Goal: Information Seeking & Learning: Check status

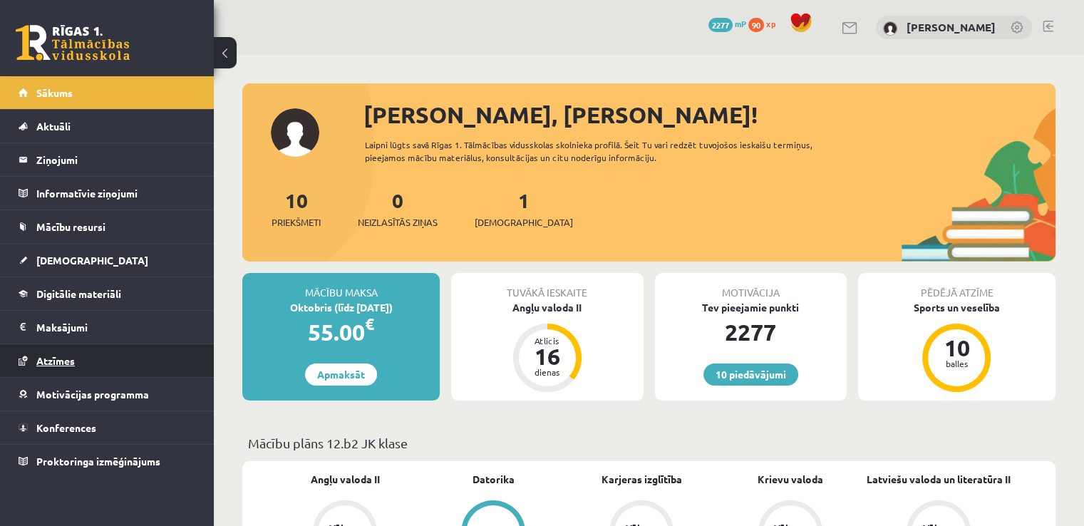
click at [54, 356] on span "Atzīmes" at bounding box center [55, 360] width 38 height 13
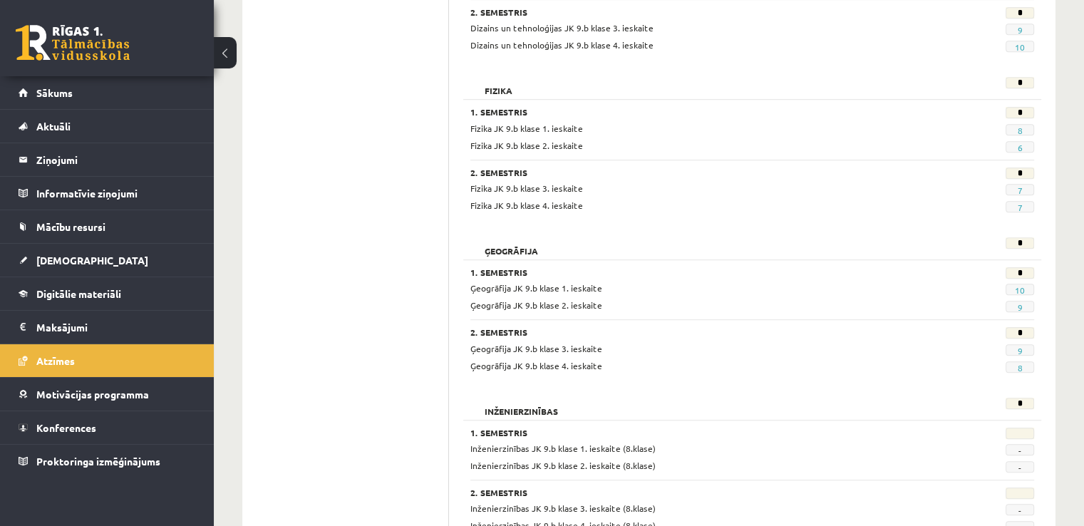
scroll to position [855, 0]
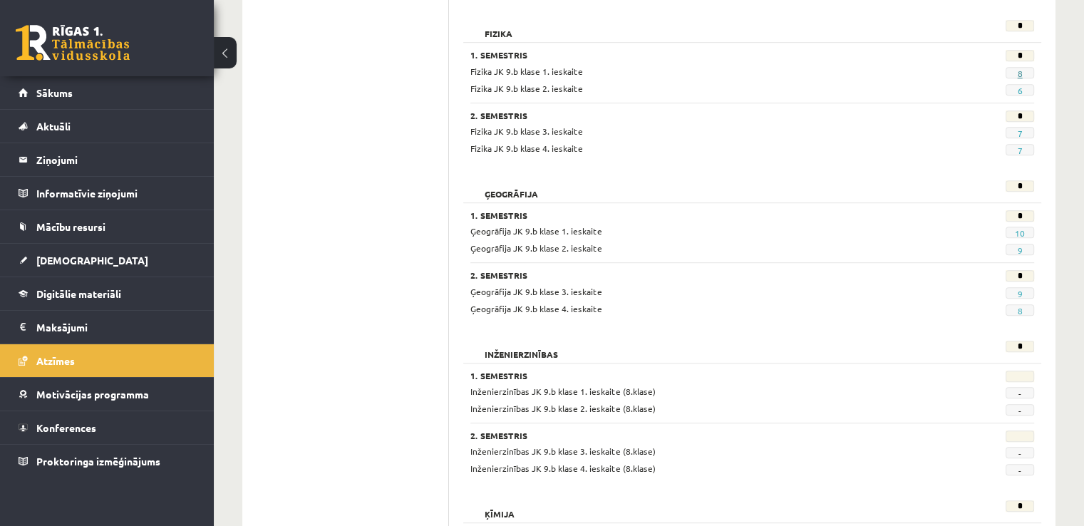
click at [1021, 71] on link "8" at bounding box center [1019, 73] width 5 height 11
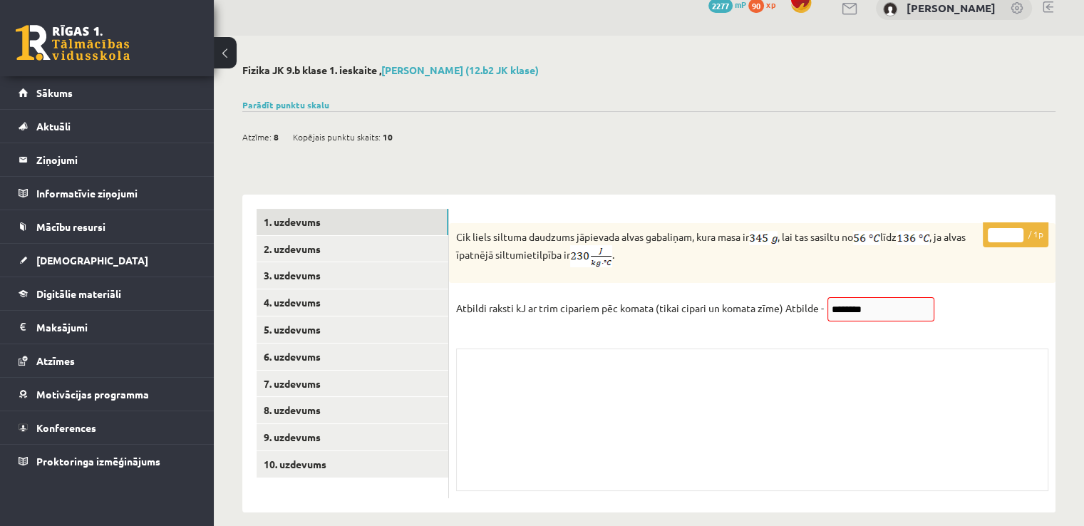
scroll to position [35, 0]
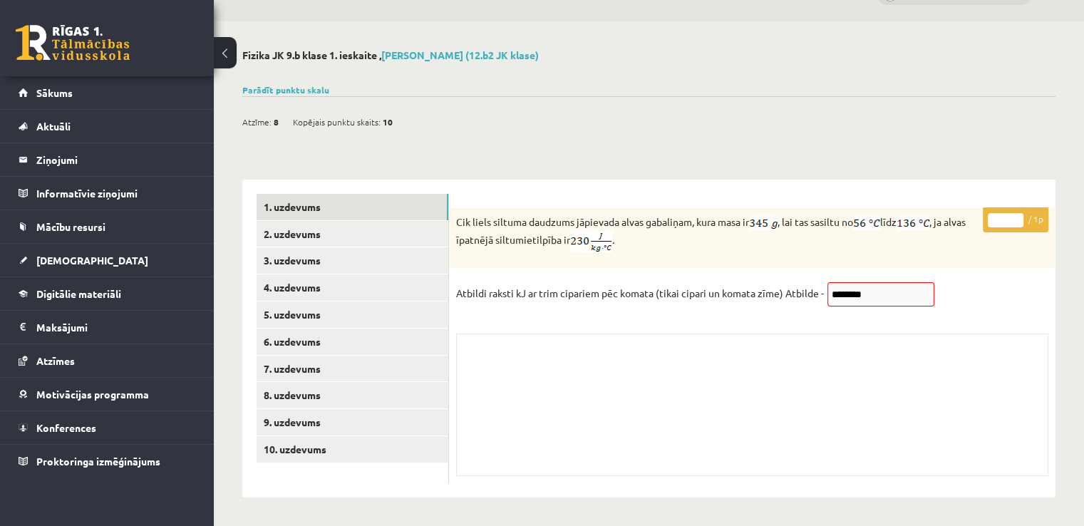
drag, startPoint x: 828, startPoint y: 250, endPoint x: 664, endPoint y: 177, distance: 179.5
drag, startPoint x: 664, startPoint y: 177, endPoint x: 616, endPoint y: 166, distance: 49.6
click at [616, 166] on div "**********" at bounding box center [648, 331] width 813 height 332
click at [353, 221] on link "2. uzdevums" at bounding box center [352, 234] width 192 height 26
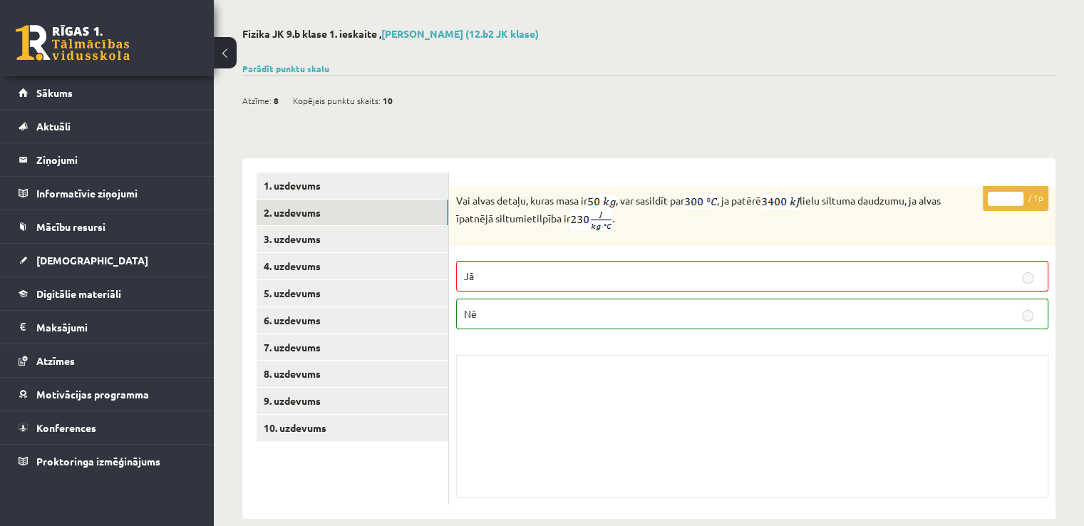
scroll to position [76, 0]
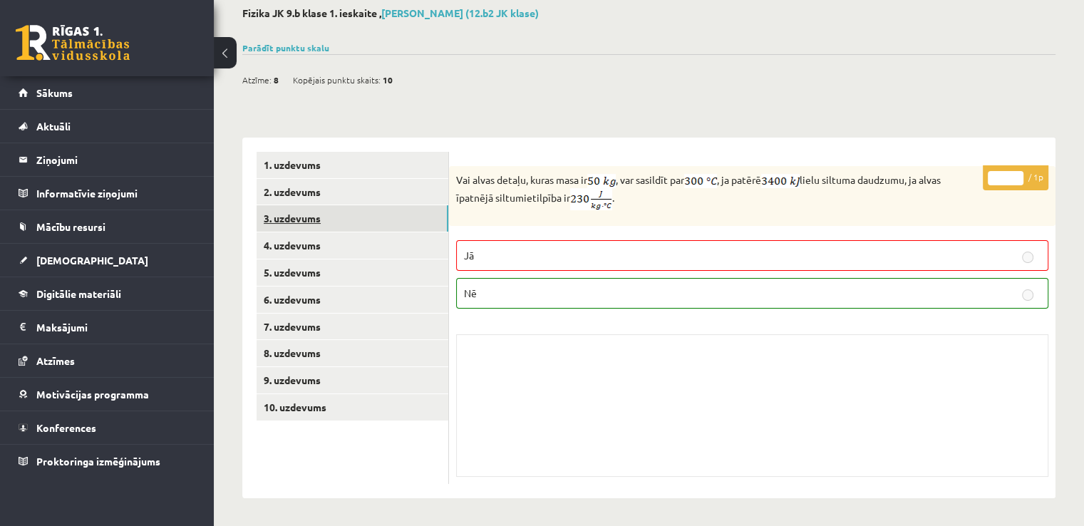
click at [291, 215] on link "3. uzdevums" at bounding box center [352, 218] width 192 height 26
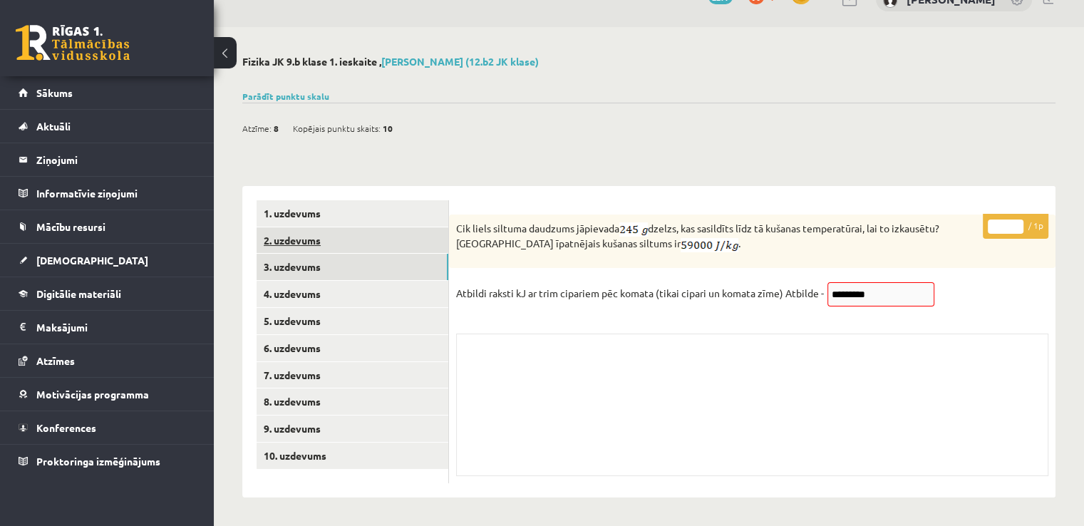
click at [379, 251] on link "2. uzdevums" at bounding box center [352, 240] width 192 height 26
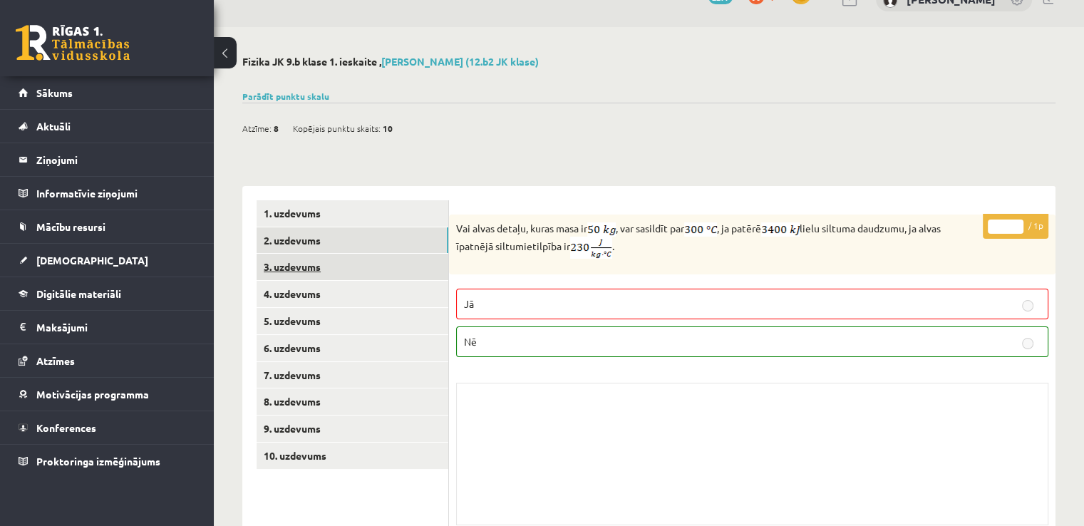
click at [366, 264] on link "3. uzdevums" at bounding box center [352, 267] width 192 height 26
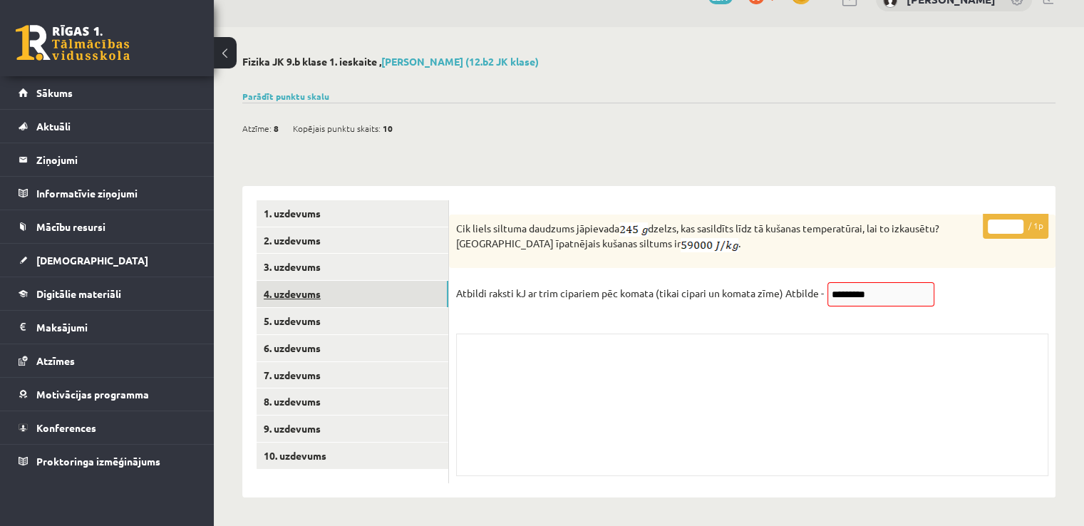
click at [348, 290] on link "4. uzdevums" at bounding box center [352, 294] width 192 height 26
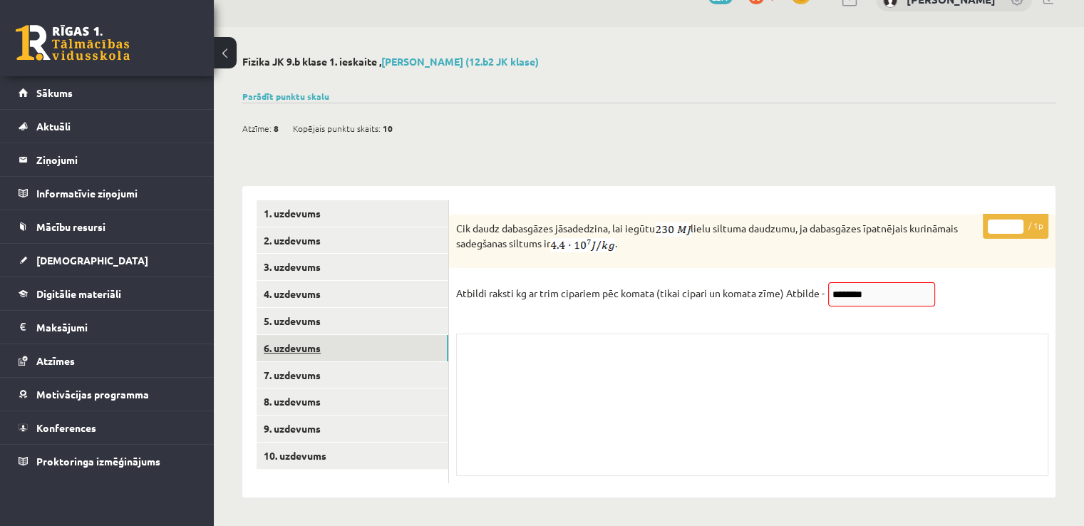
click at [348, 341] on link "6. uzdevums" at bounding box center [352, 348] width 192 height 26
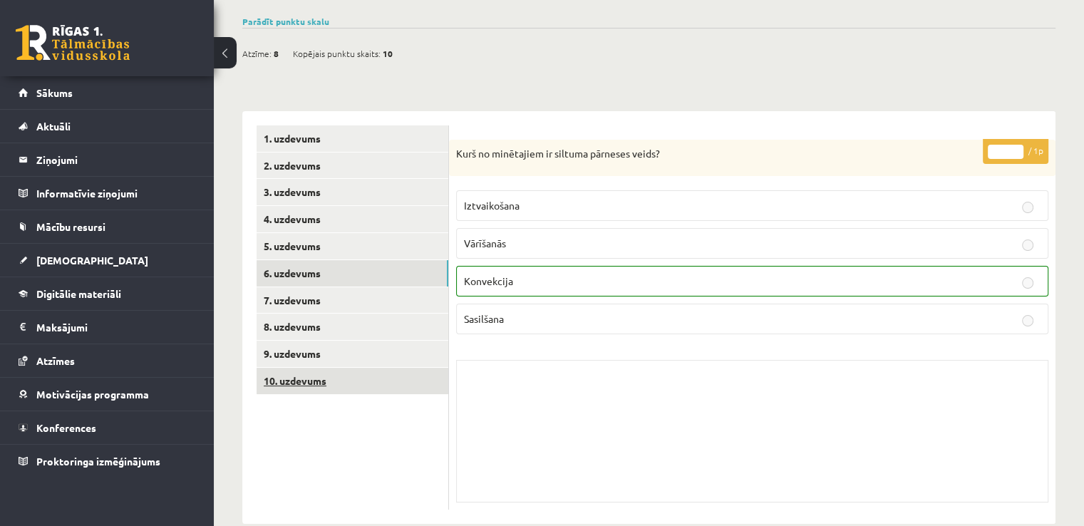
scroll to position [128, 0]
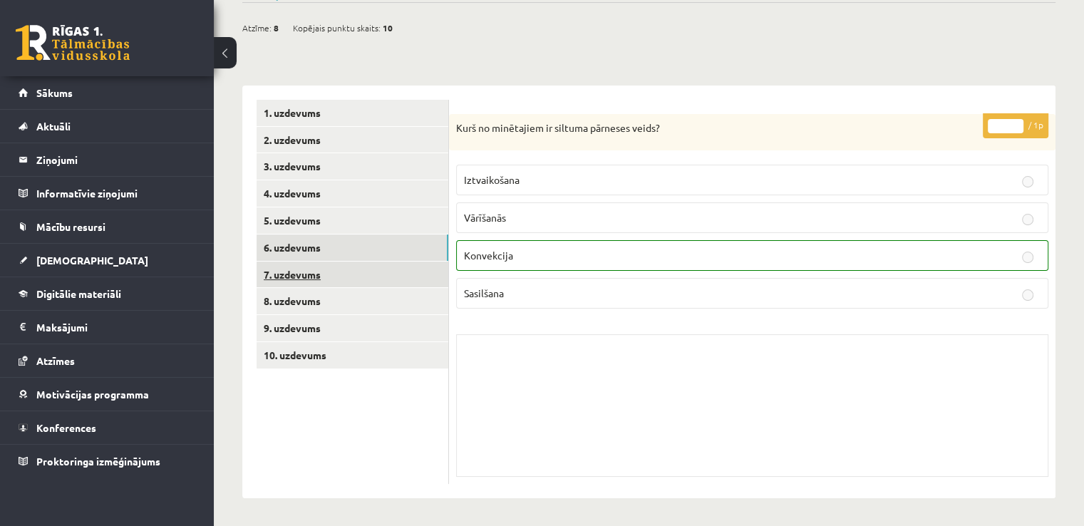
click at [356, 277] on link "7. uzdevums" at bounding box center [352, 274] width 192 height 26
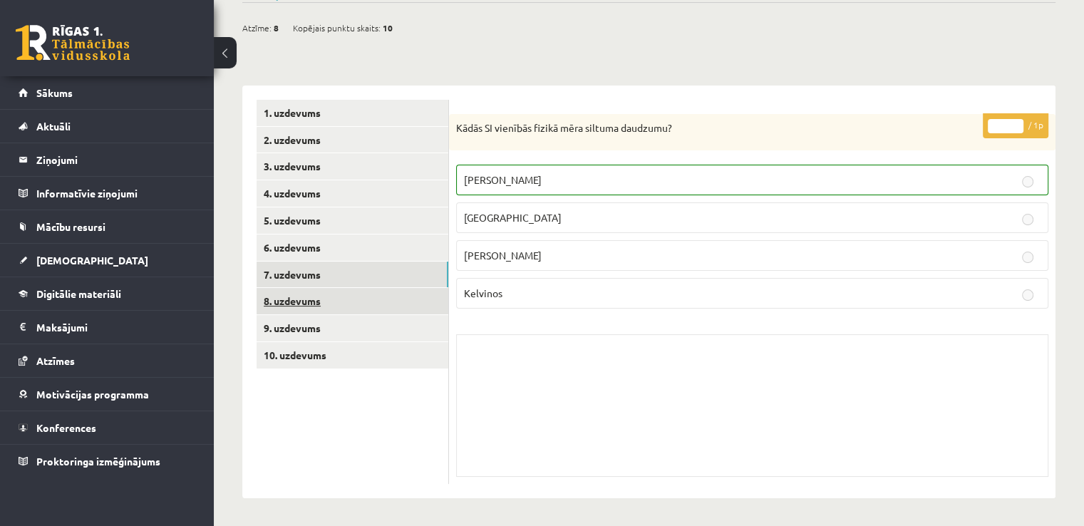
click at [341, 304] on link "8. uzdevums" at bounding box center [352, 301] width 192 height 26
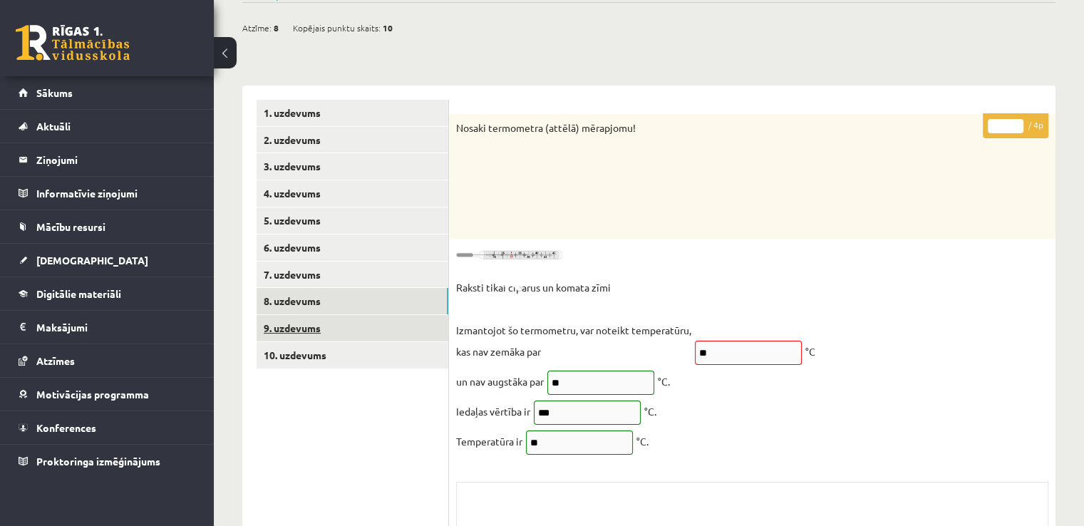
click at [342, 321] on link "9. uzdevums" at bounding box center [352, 328] width 192 height 26
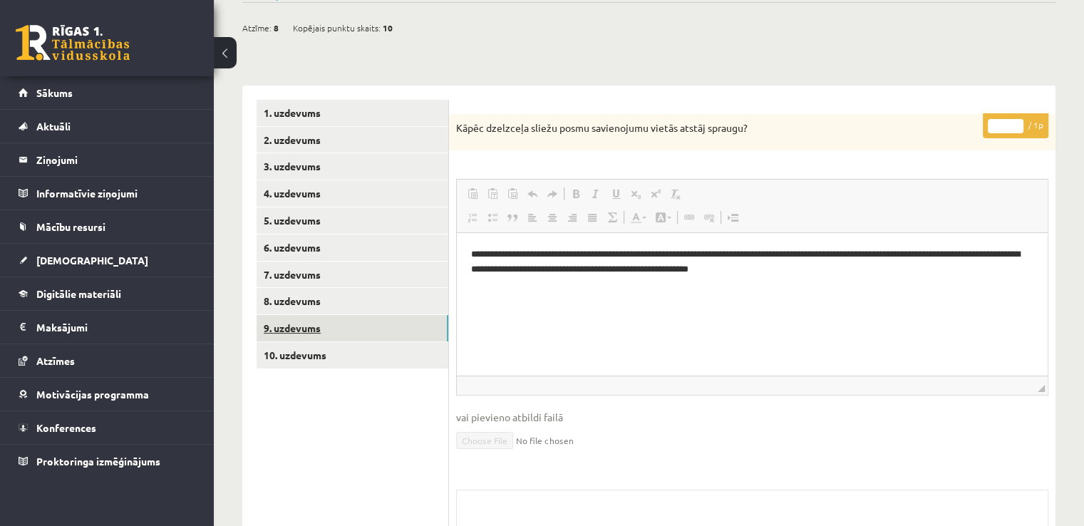
scroll to position [0, 0]
click at [333, 346] on link "10. uzdevums" at bounding box center [352, 355] width 192 height 26
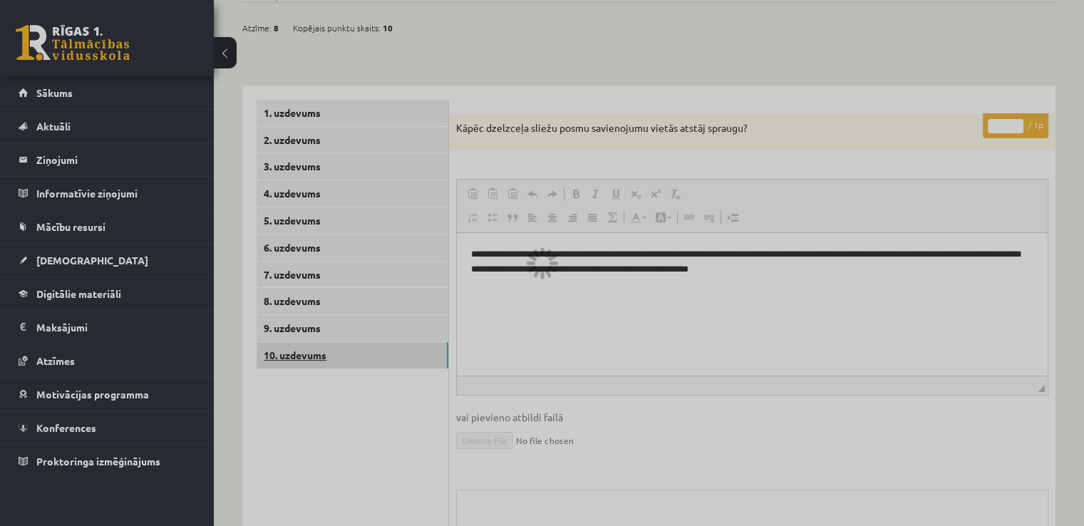
scroll to position [54, 0]
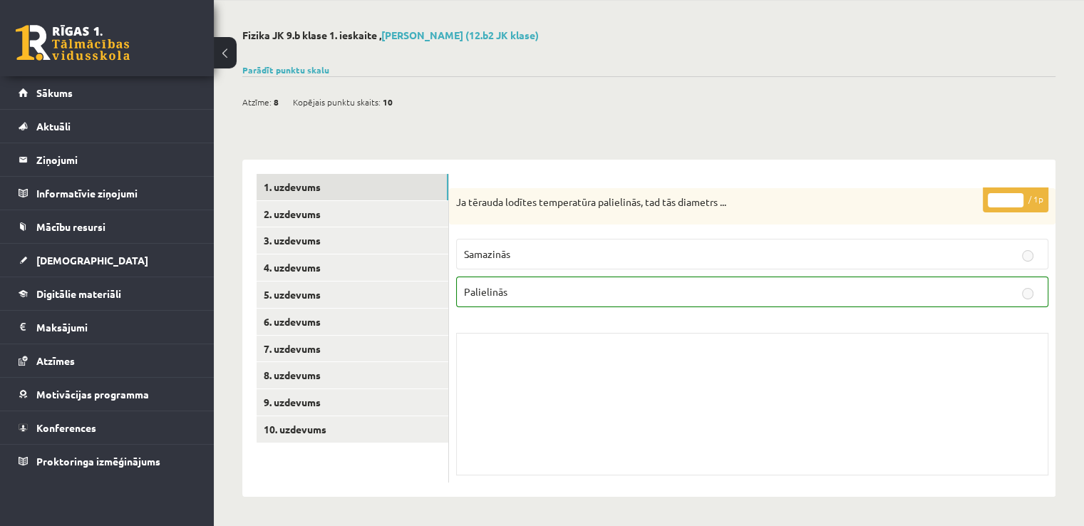
drag, startPoint x: 309, startPoint y: 186, endPoint x: 337, endPoint y: 177, distance: 29.3
click at [308, 186] on link "1. uzdevums" at bounding box center [352, 187] width 192 height 26
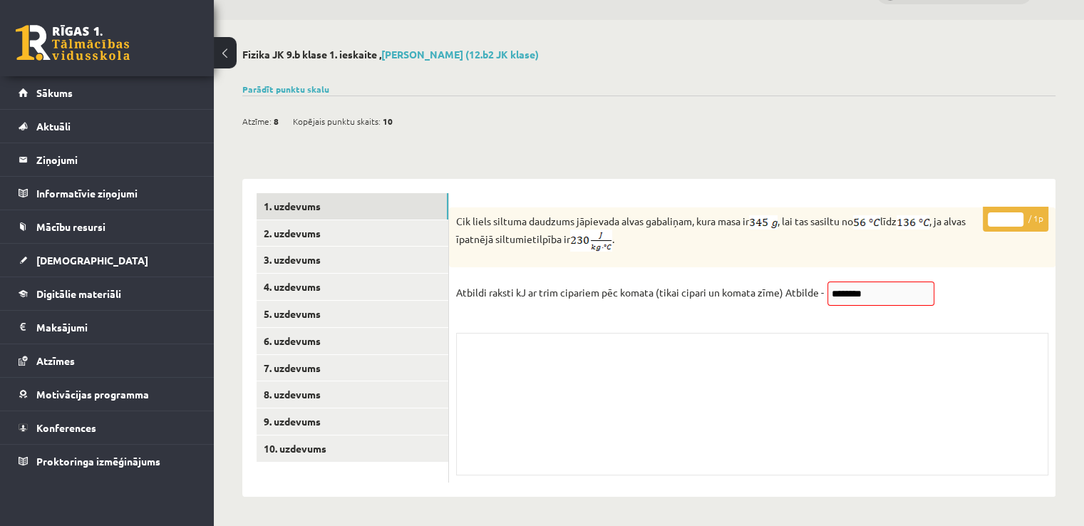
scroll to position [36, 0]
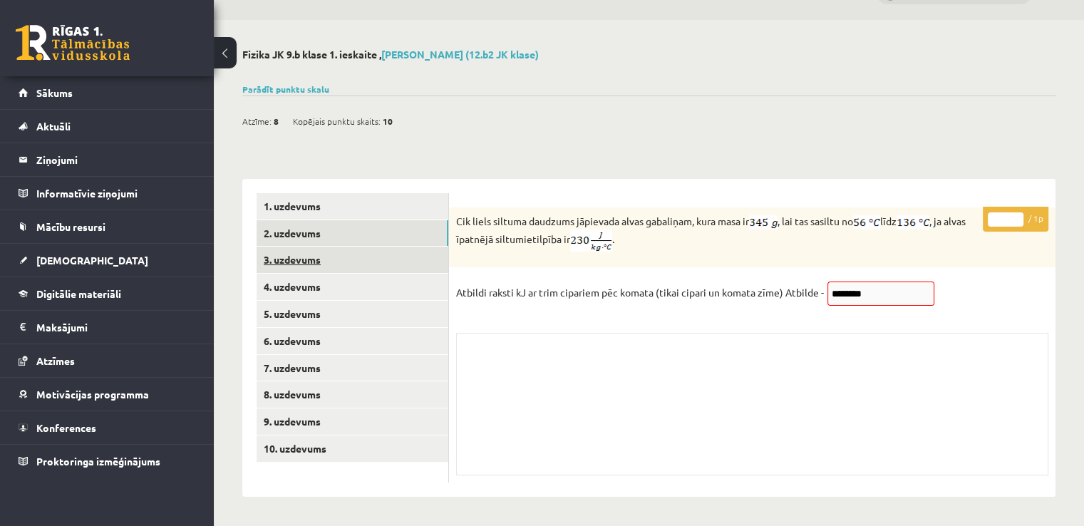
click at [347, 251] on link "3. uzdevums" at bounding box center [352, 260] width 192 height 26
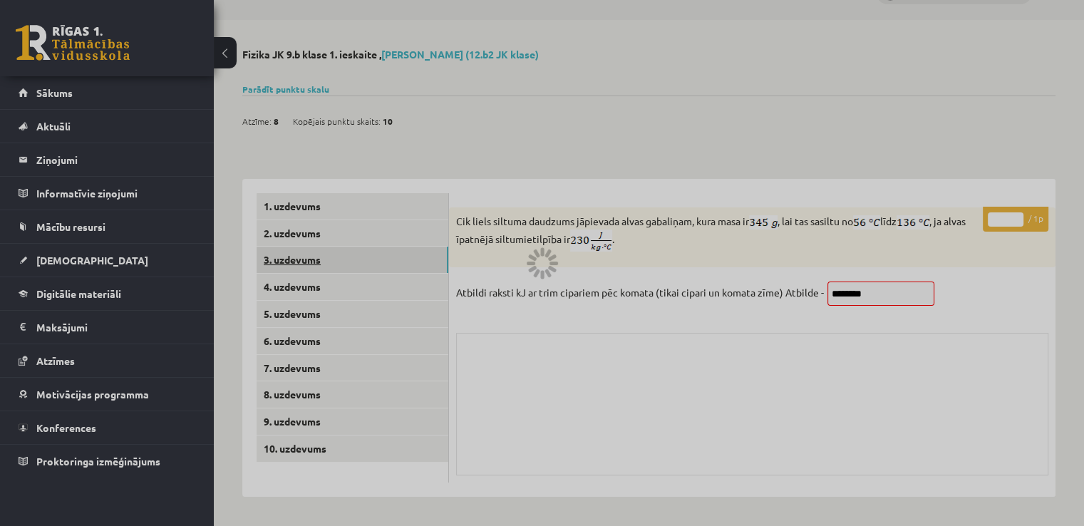
scroll to position [28, 0]
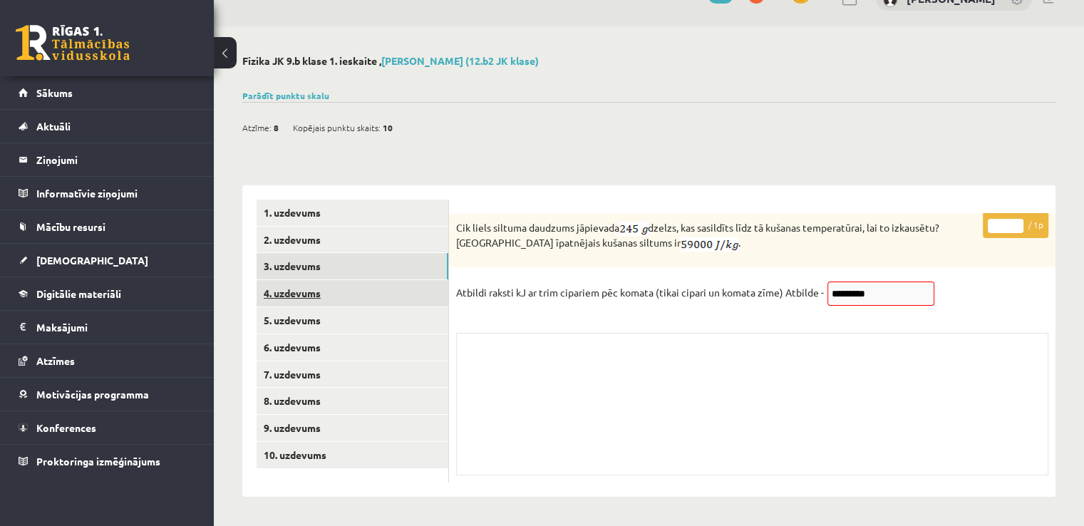
click at [362, 286] on link "4. uzdevums" at bounding box center [352, 293] width 192 height 26
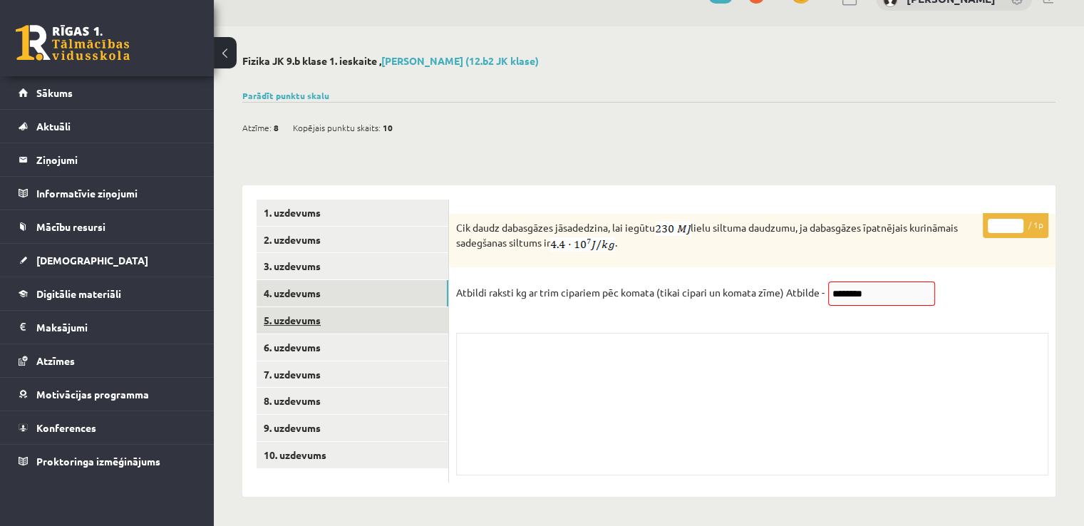
click at [358, 320] on link "5. uzdevums" at bounding box center [352, 320] width 192 height 26
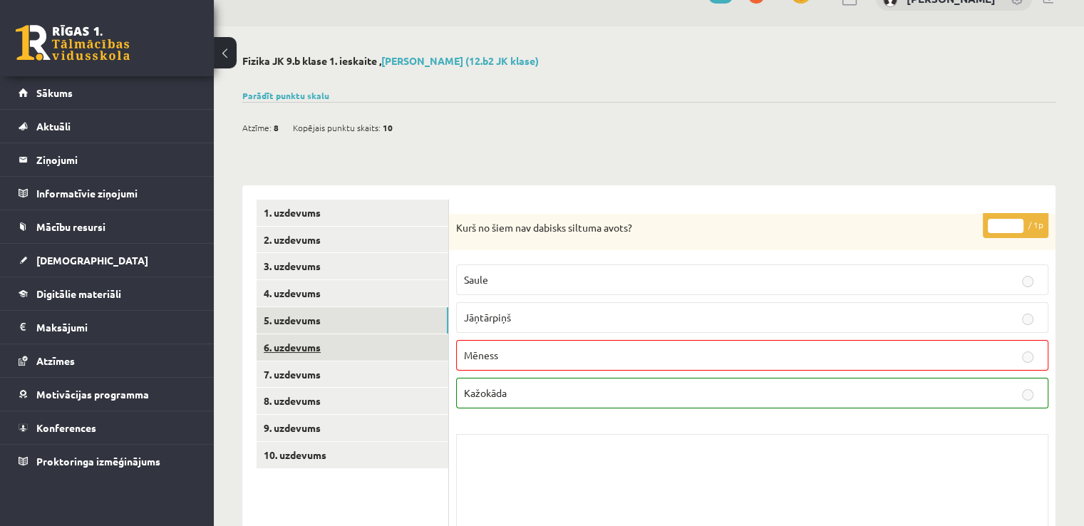
click at [365, 342] on link "6. uzdevums" at bounding box center [352, 347] width 192 height 26
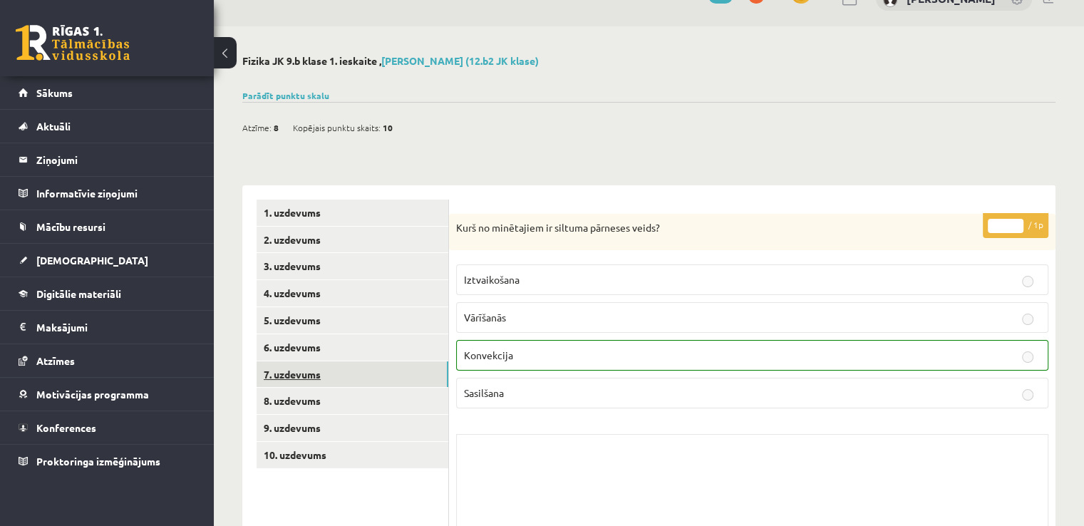
click at [343, 369] on link "7. uzdevums" at bounding box center [352, 374] width 192 height 26
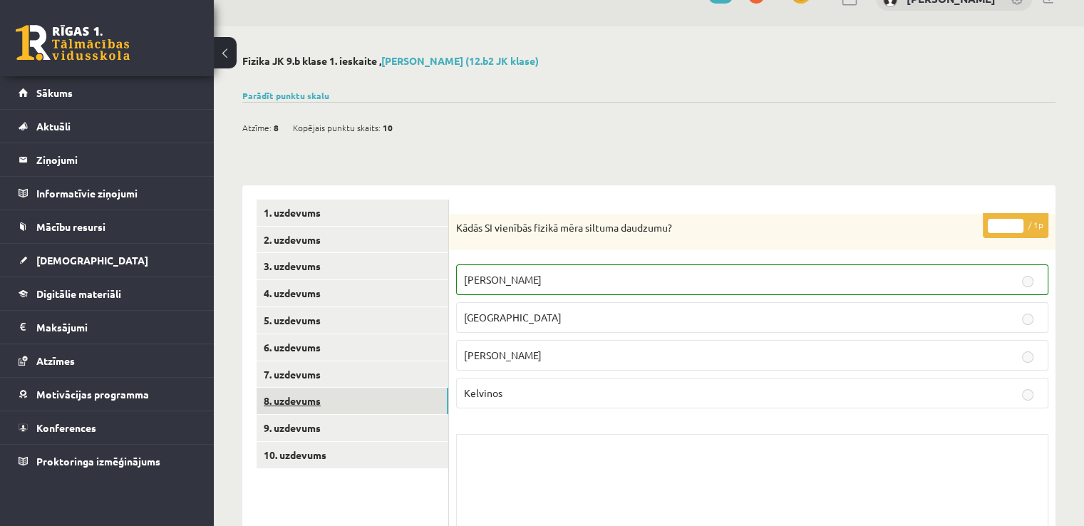
click at [342, 394] on link "8. uzdevums" at bounding box center [352, 401] width 192 height 26
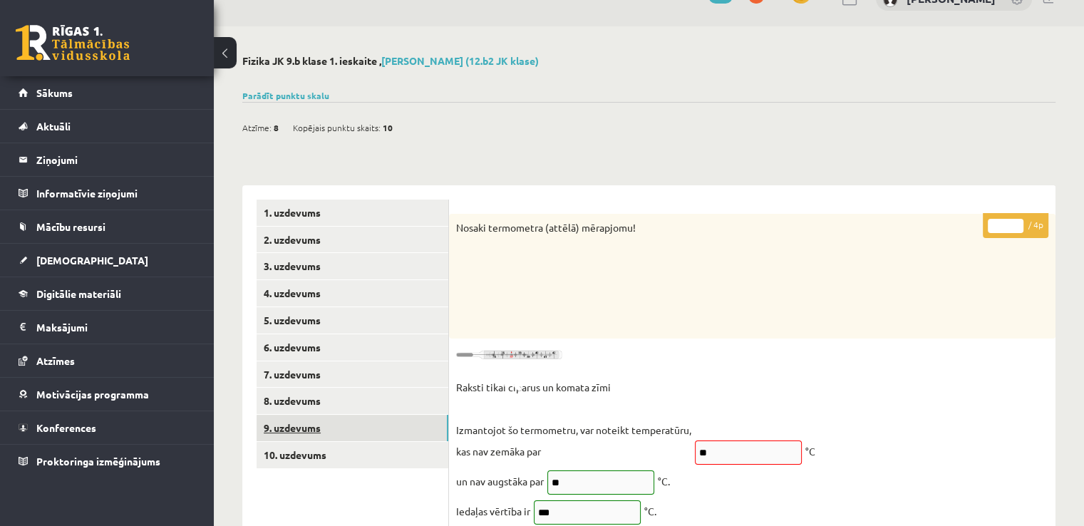
click at [351, 417] on link "9. uzdevums" at bounding box center [352, 428] width 192 height 26
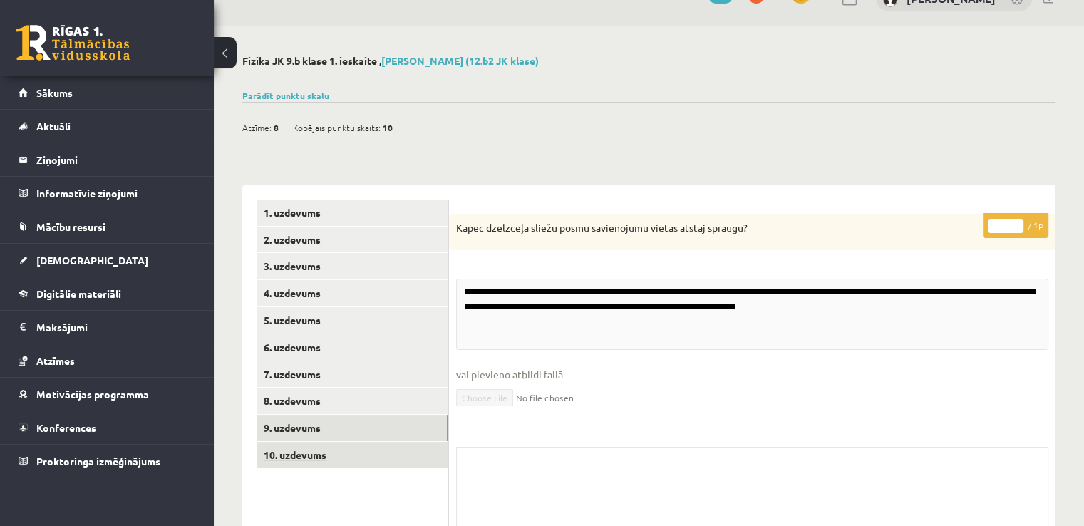
click at [328, 452] on link "10. uzdevums" at bounding box center [352, 455] width 192 height 26
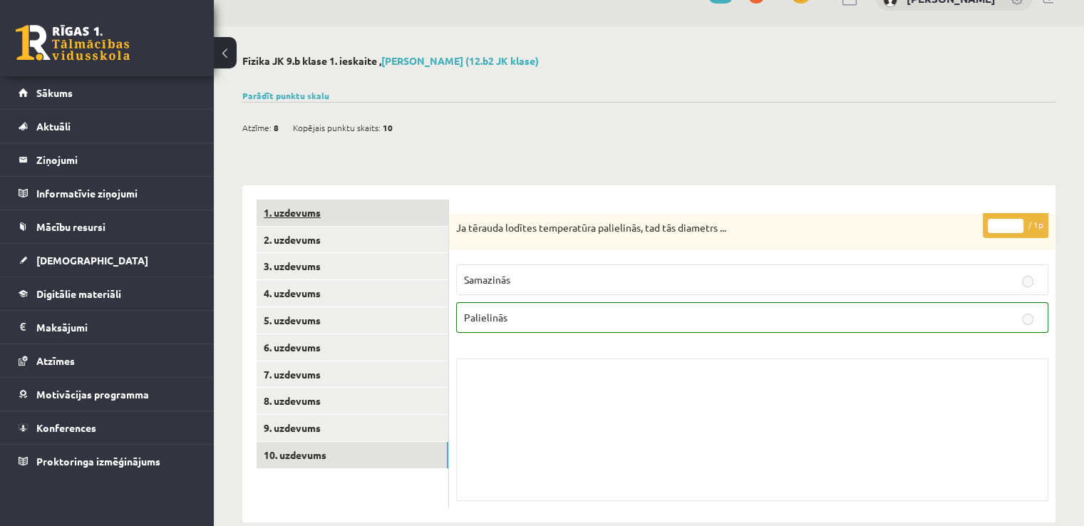
click at [370, 220] on link "1. uzdevums" at bounding box center [352, 212] width 192 height 26
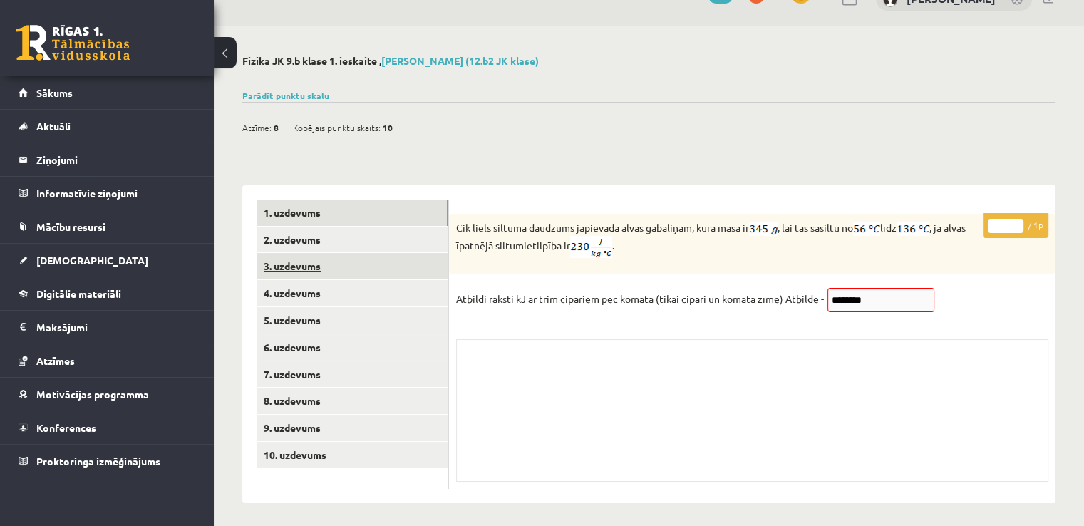
click at [370, 270] on link "3. uzdevums" at bounding box center [352, 266] width 192 height 26
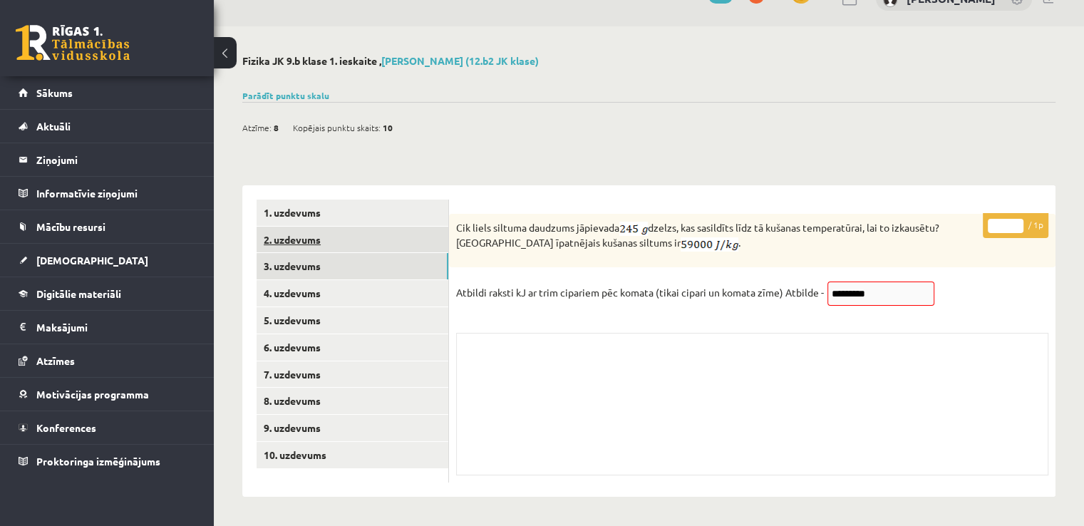
click at [373, 235] on link "2. uzdevums" at bounding box center [352, 240] width 192 height 26
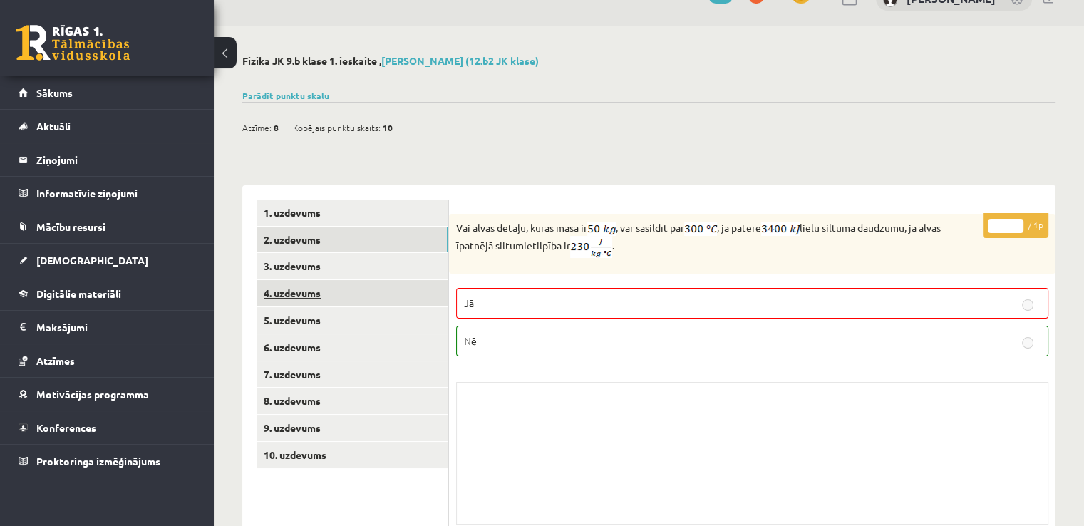
click at [376, 294] on link "4. uzdevums" at bounding box center [352, 293] width 192 height 26
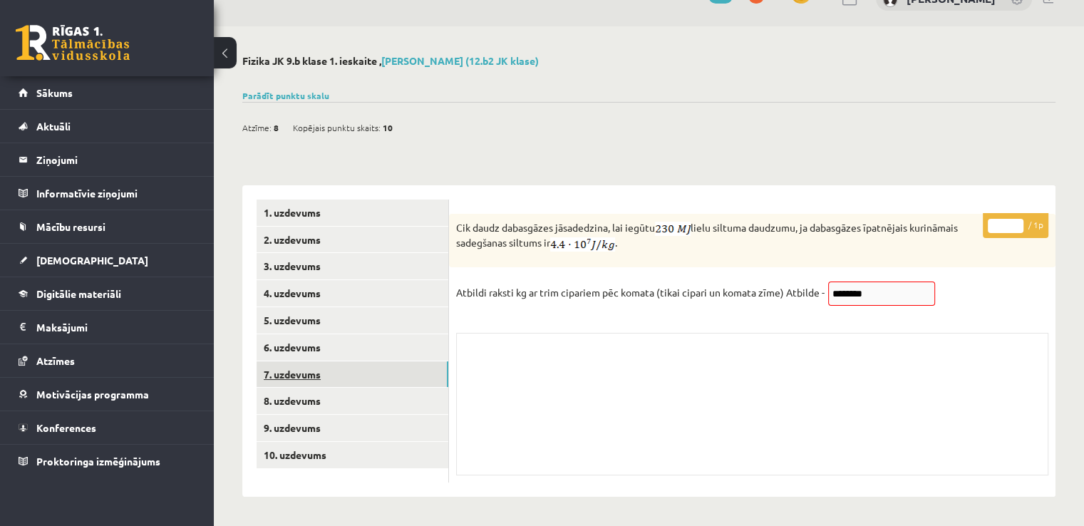
click at [385, 380] on link "7. uzdevums" at bounding box center [352, 374] width 192 height 26
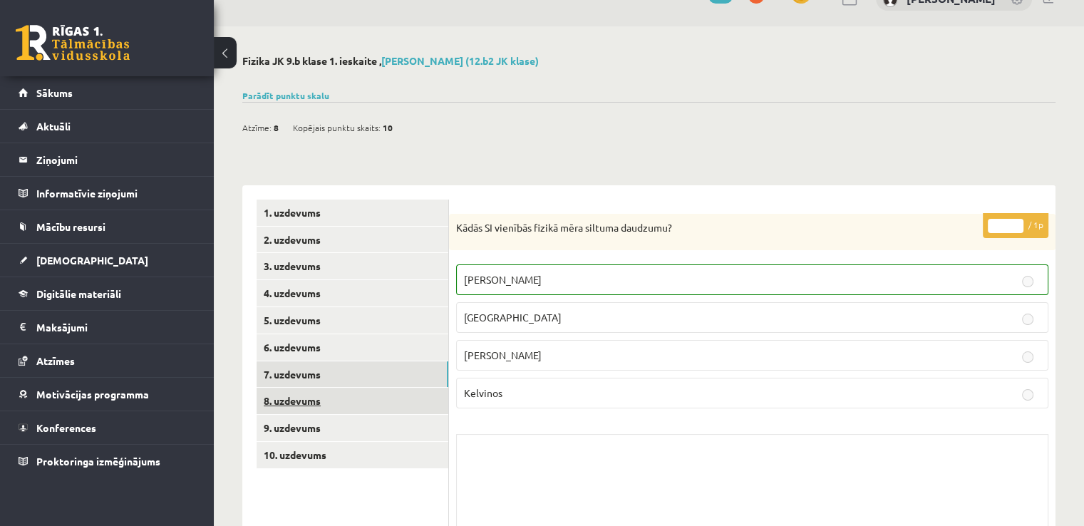
click at [386, 395] on link "8. uzdevums" at bounding box center [352, 401] width 192 height 26
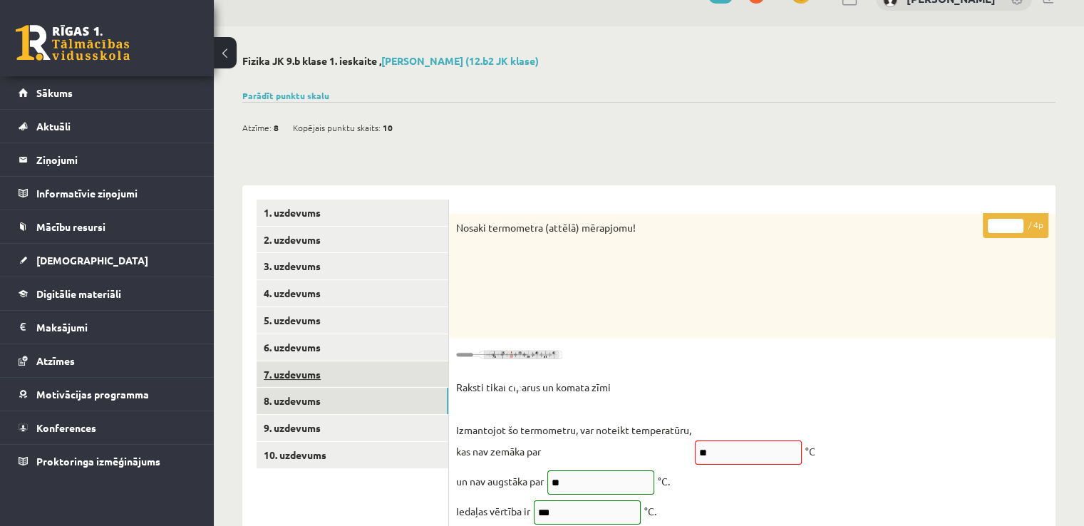
click at [383, 377] on link "7. uzdevums" at bounding box center [352, 374] width 192 height 26
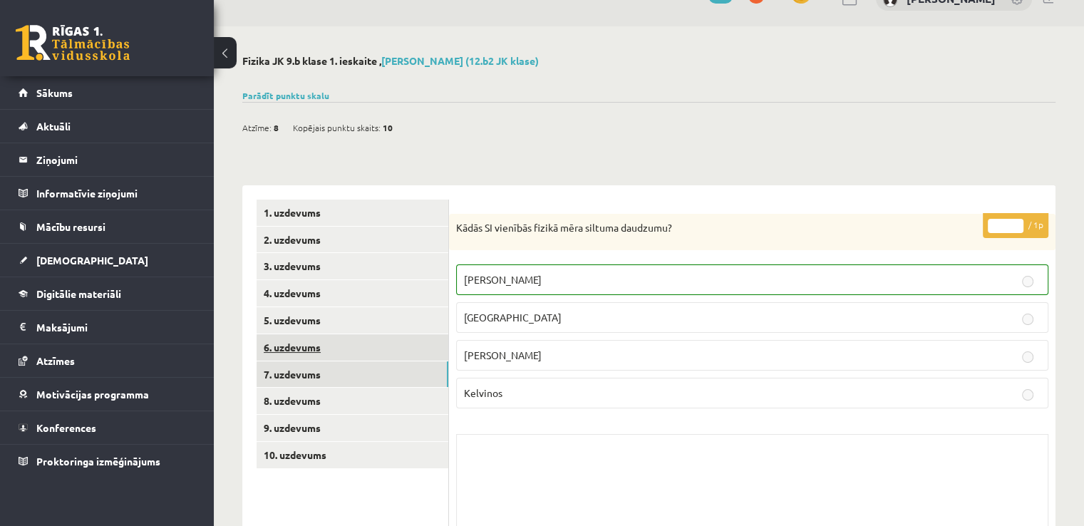
click at [343, 337] on link "6. uzdevums" at bounding box center [352, 347] width 192 height 26
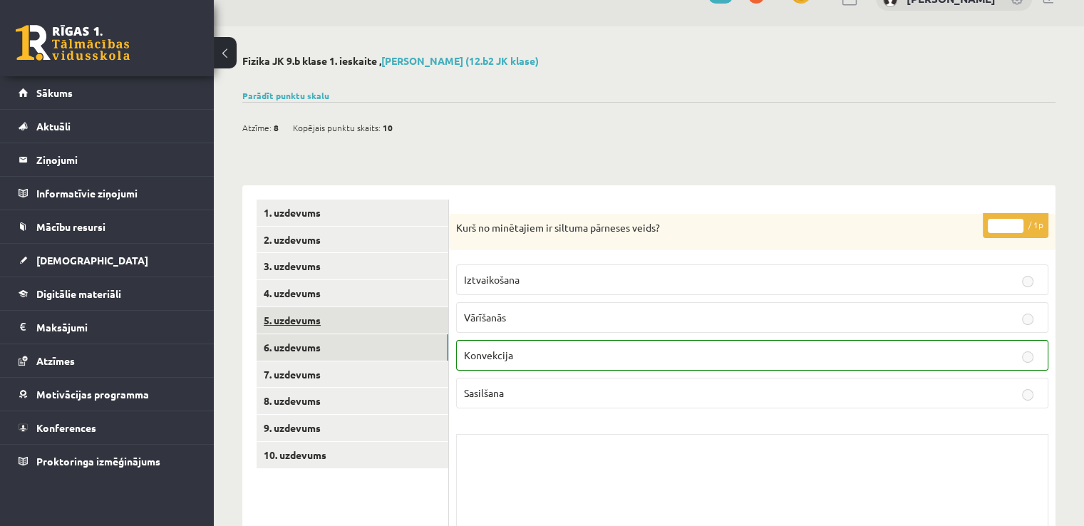
click at [370, 321] on link "5. uzdevums" at bounding box center [352, 320] width 192 height 26
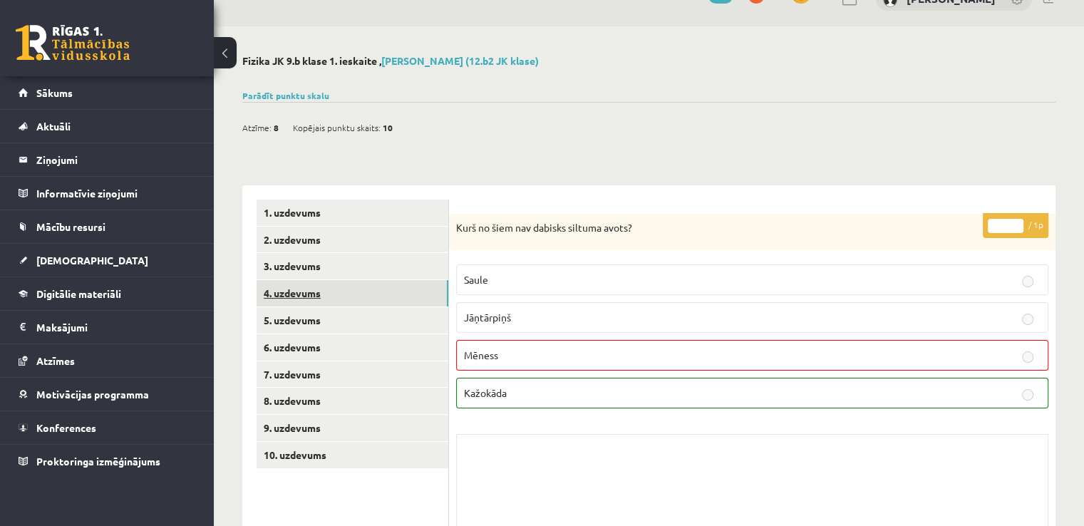
click at [375, 287] on link "4. uzdevums" at bounding box center [352, 293] width 192 height 26
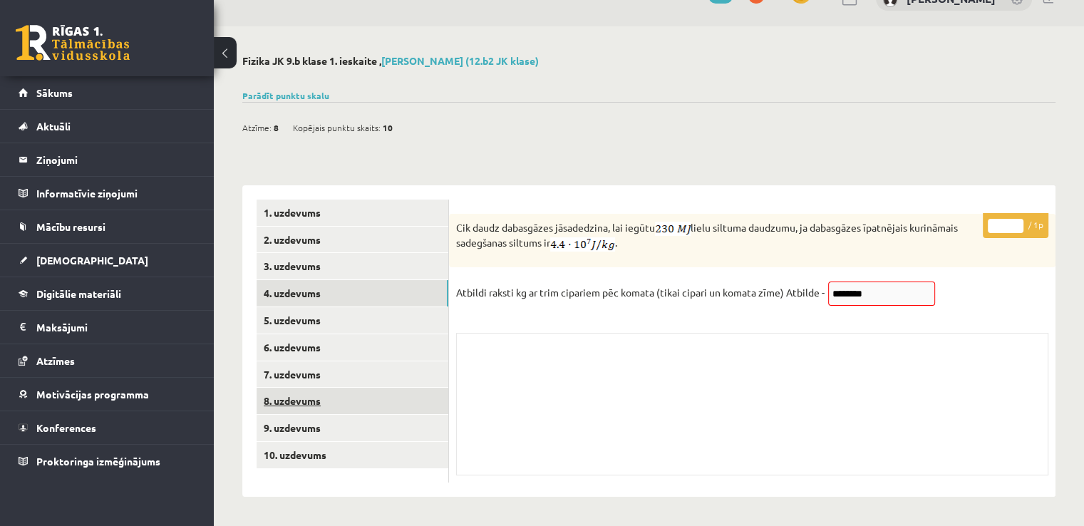
click at [356, 409] on link "8. uzdevums" at bounding box center [352, 401] width 192 height 26
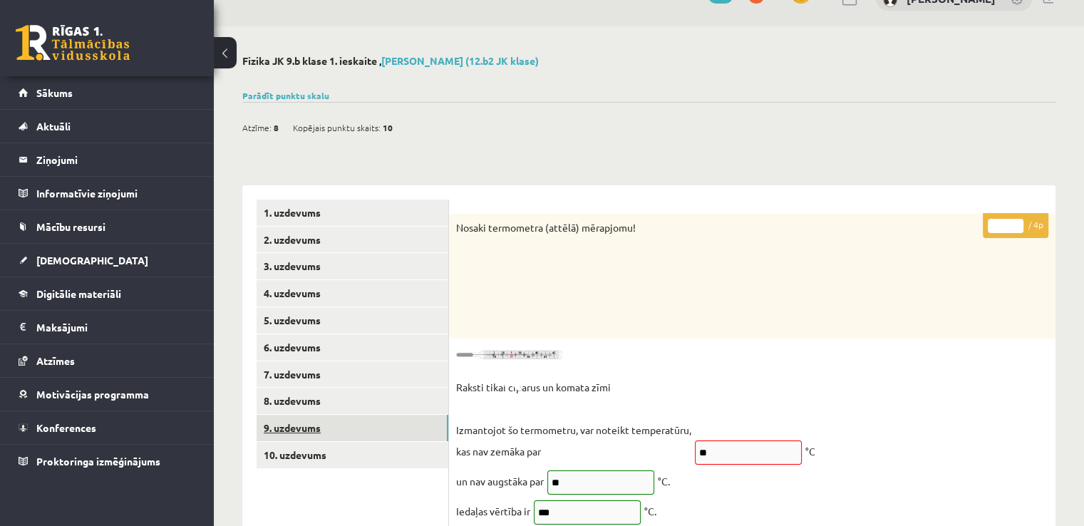
click at [363, 431] on link "9. uzdevums" at bounding box center [352, 428] width 192 height 26
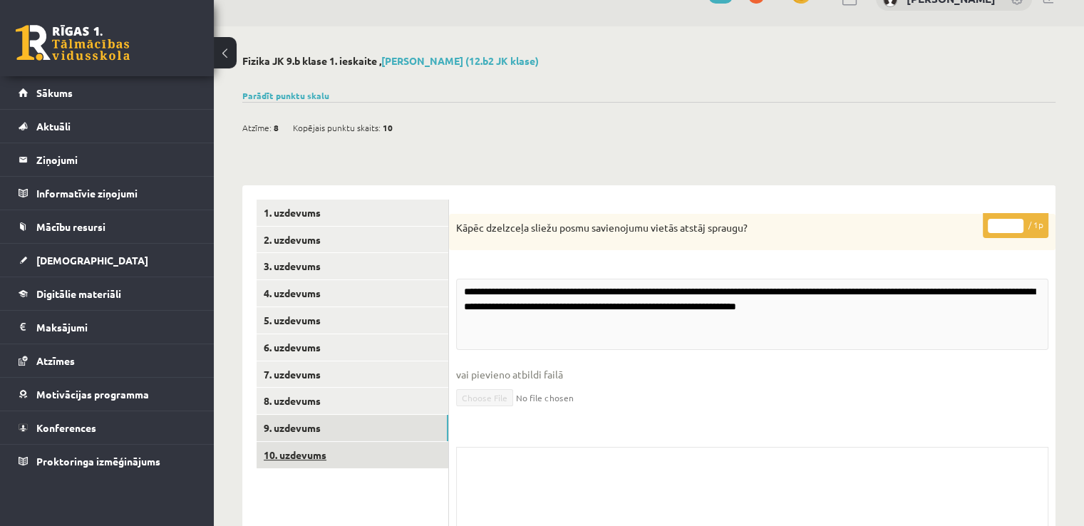
click at [368, 455] on link "10. uzdevums" at bounding box center [352, 455] width 192 height 26
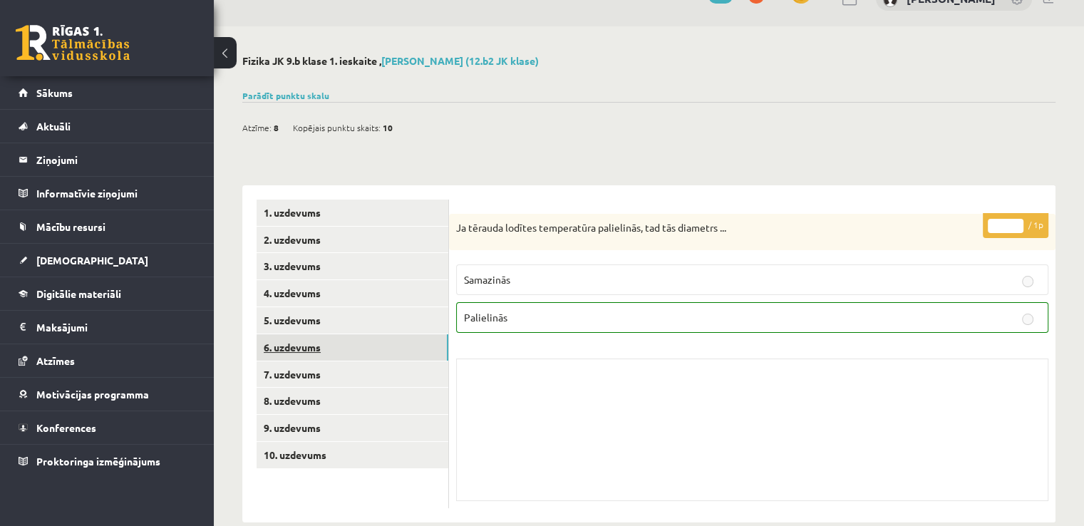
click at [340, 346] on link "6. uzdevums" at bounding box center [352, 347] width 192 height 26
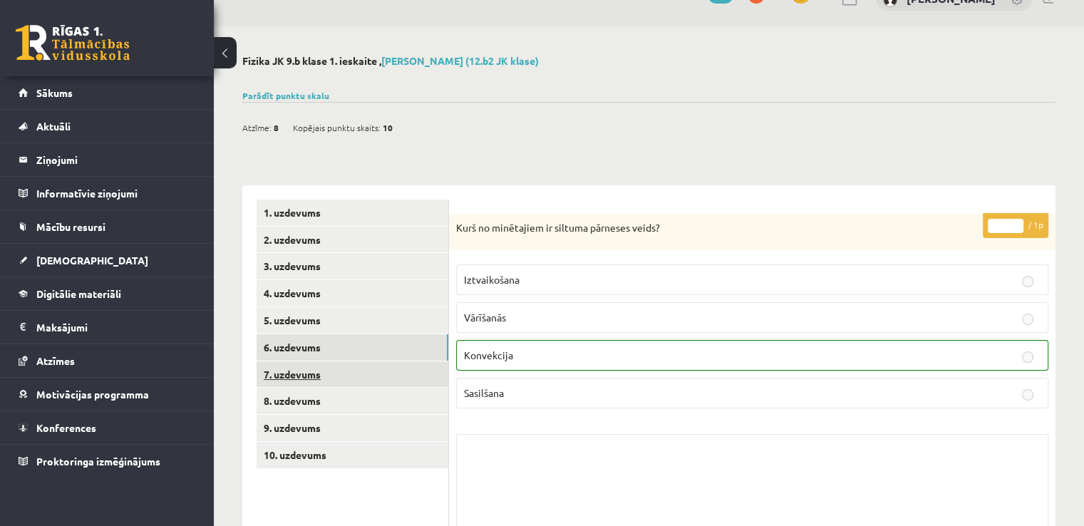
click at [379, 360] on ul "1. uzdevums 2. uzdevums 3. uzdevums 4. uzdevums 5. uzdevums 6. uzdevums 7. uzde…" at bounding box center [352, 391] width 192 height 385
click at [385, 366] on link "7. uzdevums" at bounding box center [352, 374] width 192 height 26
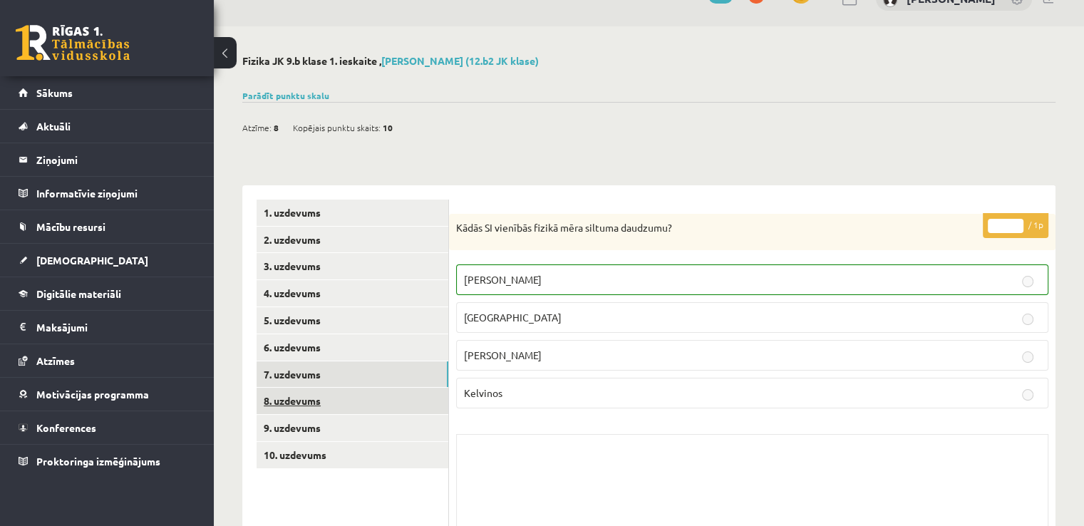
click at [331, 396] on link "8. uzdevums" at bounding box center [352, 401] width 192 height 26
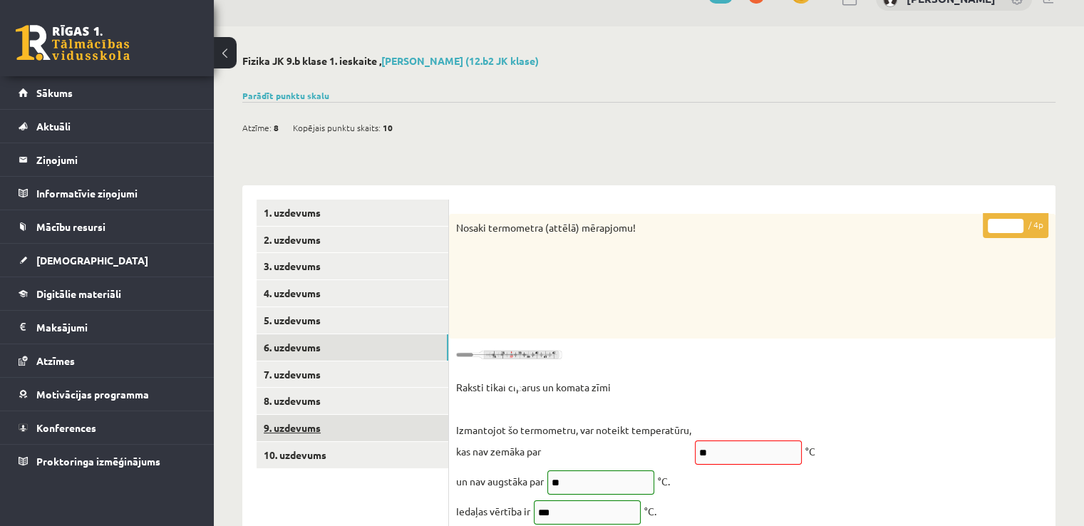
click at [313, 431] on link "9. uzdevums" at bounding box center [352, 428] width 192 height 26
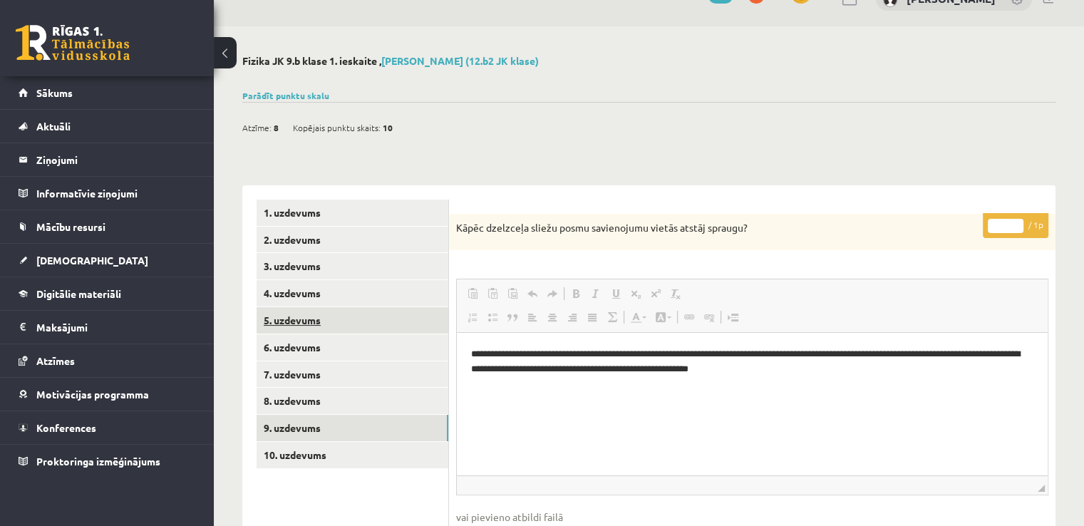
scroll to position [0, 0]
click at [345, 312] on link "5. uzdevums" at bounding box center [352, 320] width 192 height 26
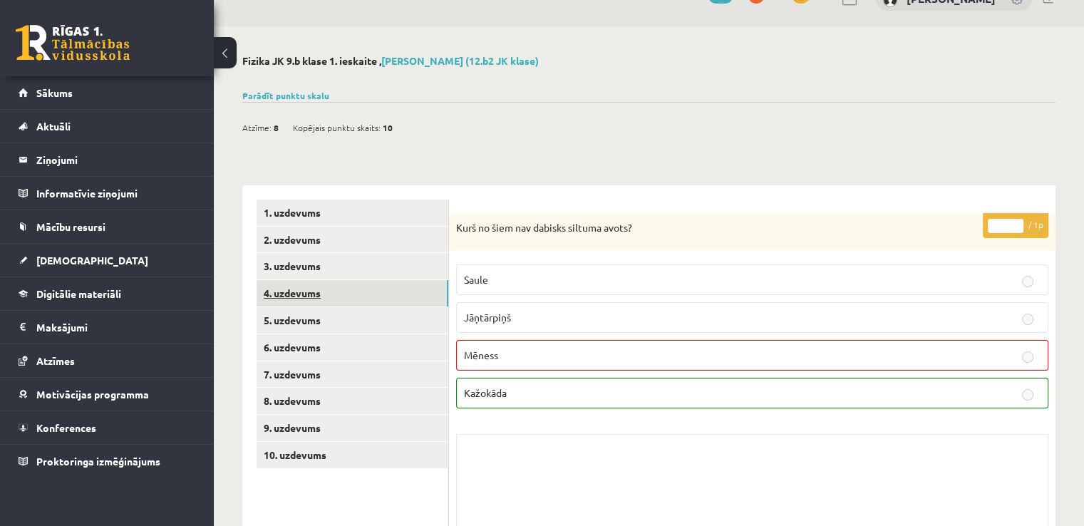
click at [361, 281] on link "4. uzdevums" at bounding box center [352, 293] width 192 height 26
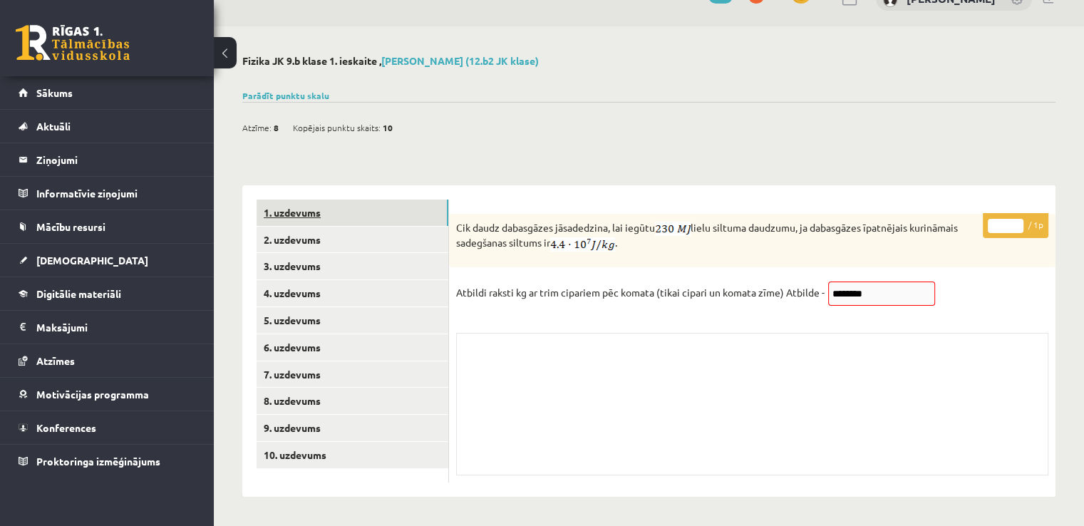
drag, startPoint x: 363, startPoint y: 224, endPoint x: 360, endPoint y: 212, distance: 11.6
click at [363, 223] on link "1. uzdevums" at bounding box center [352, 212] width 192 height 26
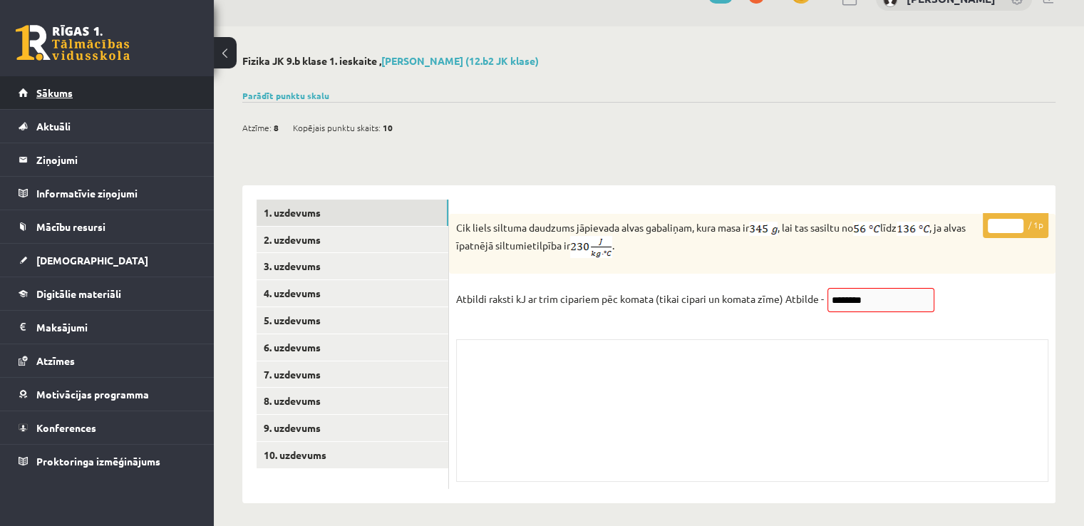
click at [97, 89] on link "Sākums" at bounding box center [107, 92] width 177 height 33
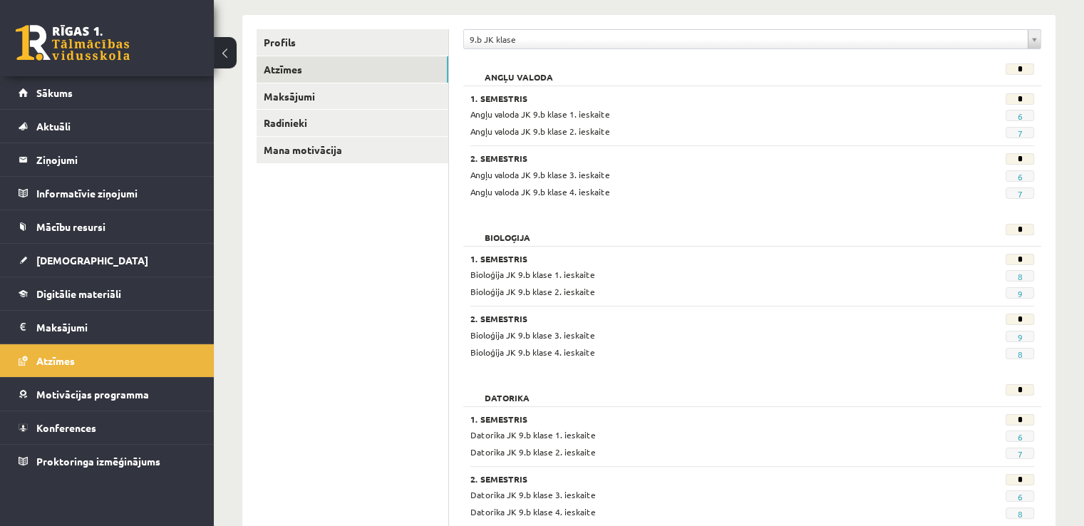
scroll to position [285, 0]
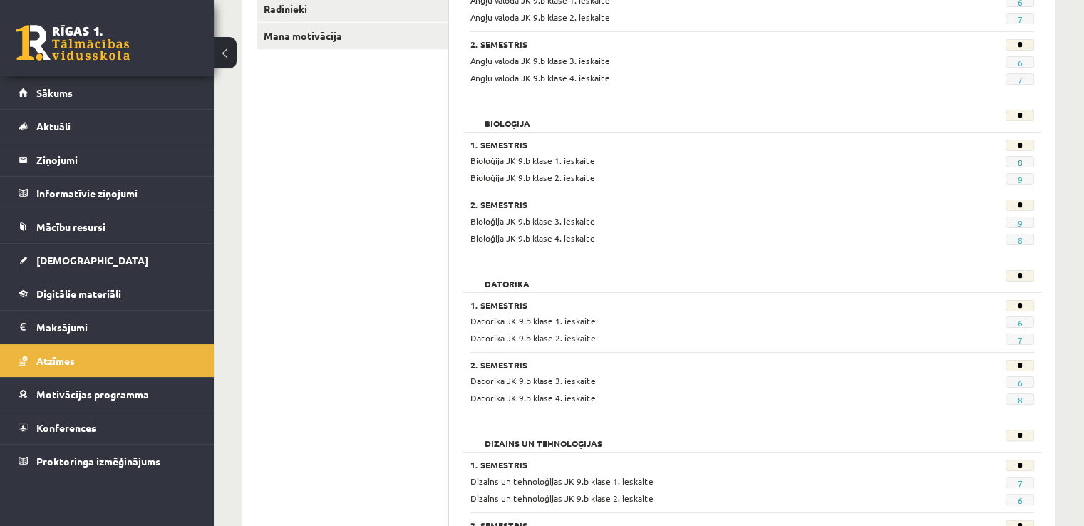
click at [1017, 160] on link "8" at bounding box center [1019, 162] width 5 height 11
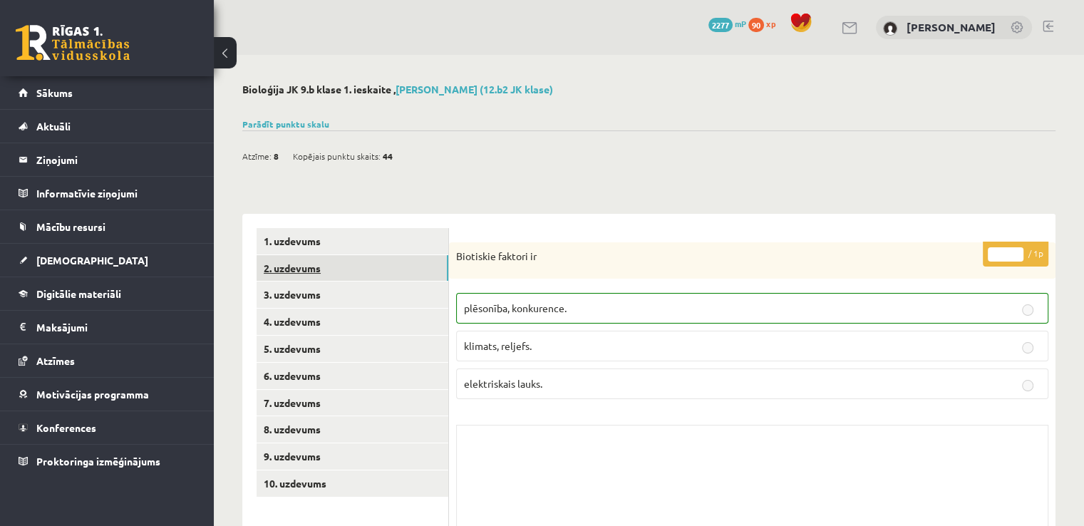
click at [381, 269] on link "2. uzdevums" at bounding box center [352, 268] width 192 height 26
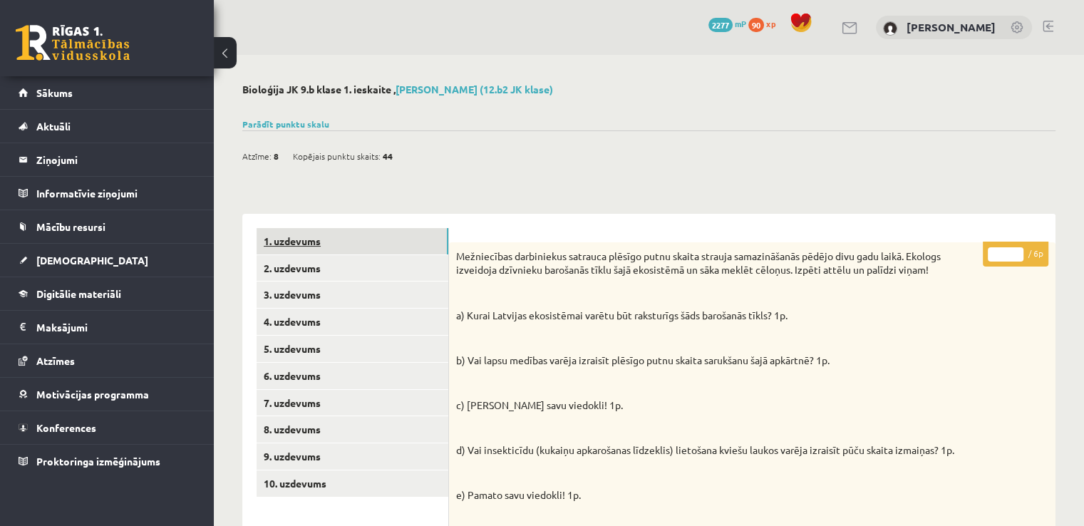
click at [301, 239] on link "1. uzdevums" at bounding box center [352, 241] width 192 height 26
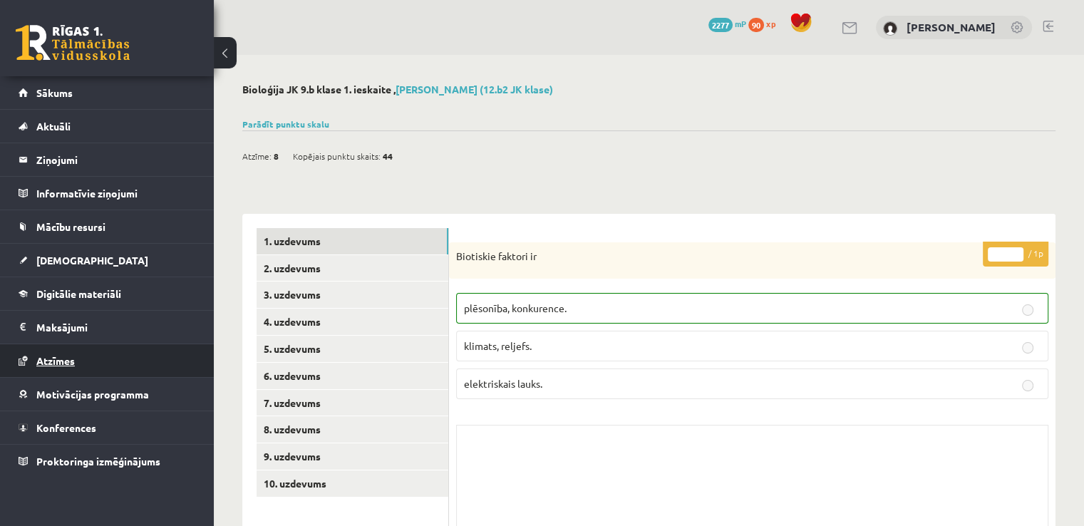
click at [101, 351] on link "Atzīmes" at bounding box center [107, 360] width 177 height 33
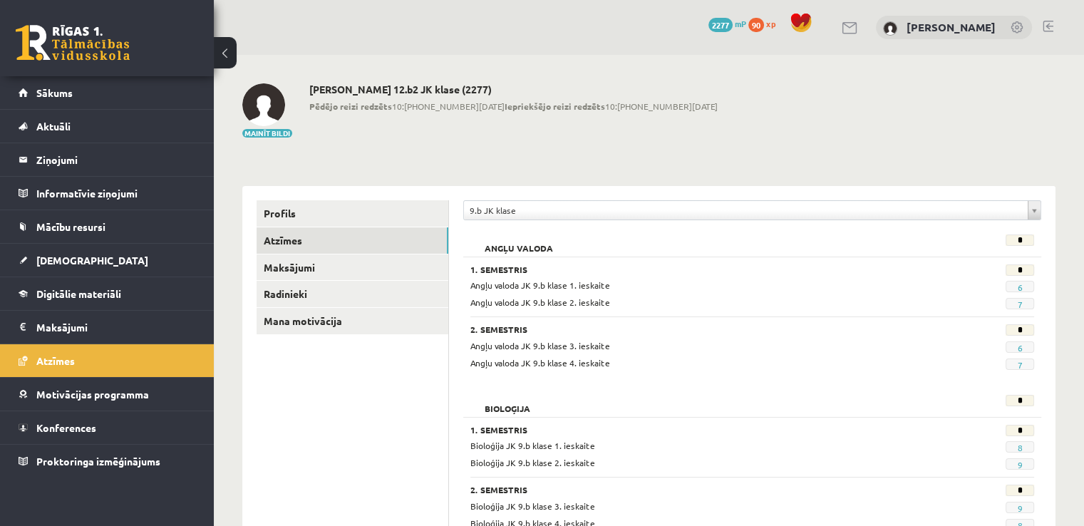
click at [1017, 441] on span "8" at bounding box center [1019, 446] width 28 height 11
click at [1017, 443] on link "8" at bounding box center [1019, 447] width 5 height 11
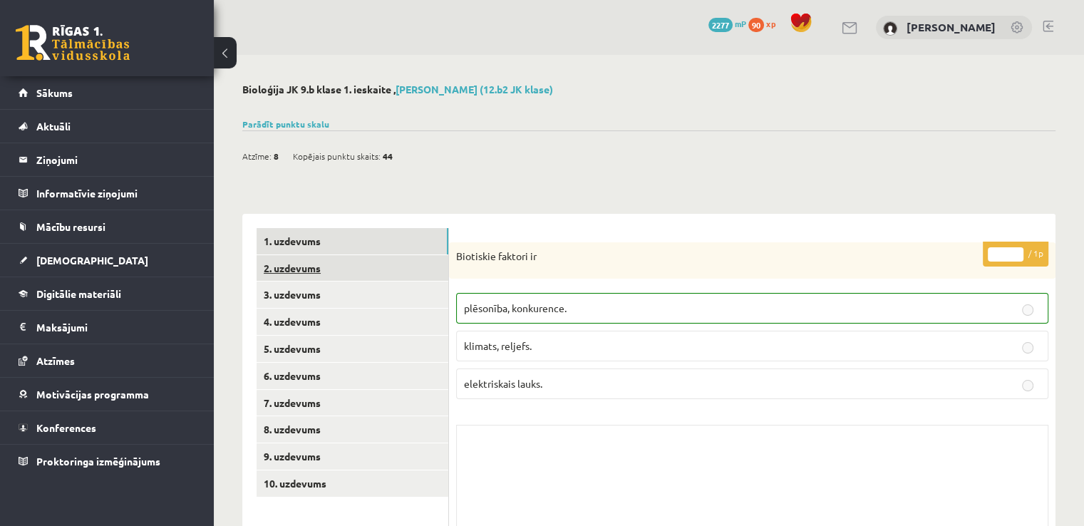
click at [365, 267] on link "2. uzdevums" at bounding box center [352, 268] width 192 height 26
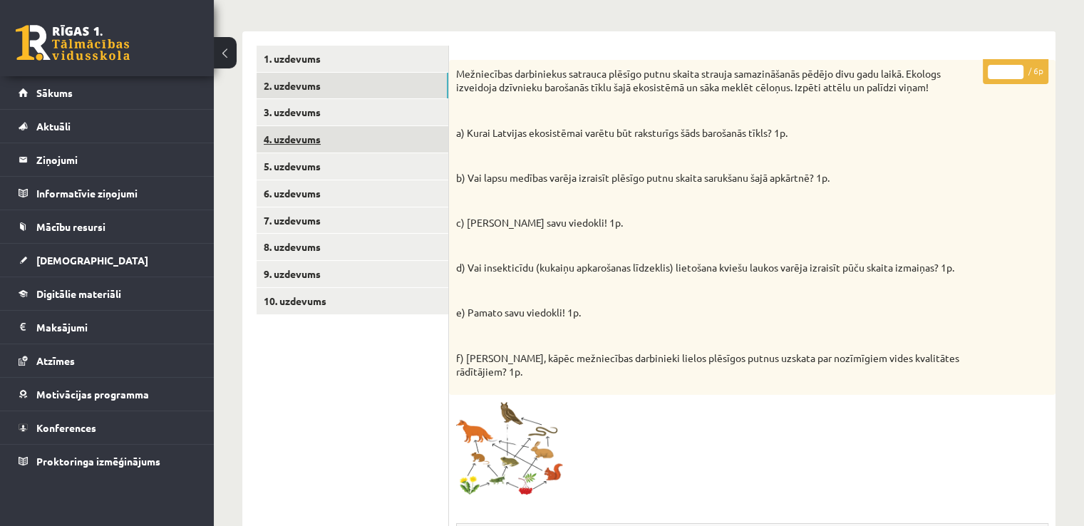
scroll to position [113, 0]
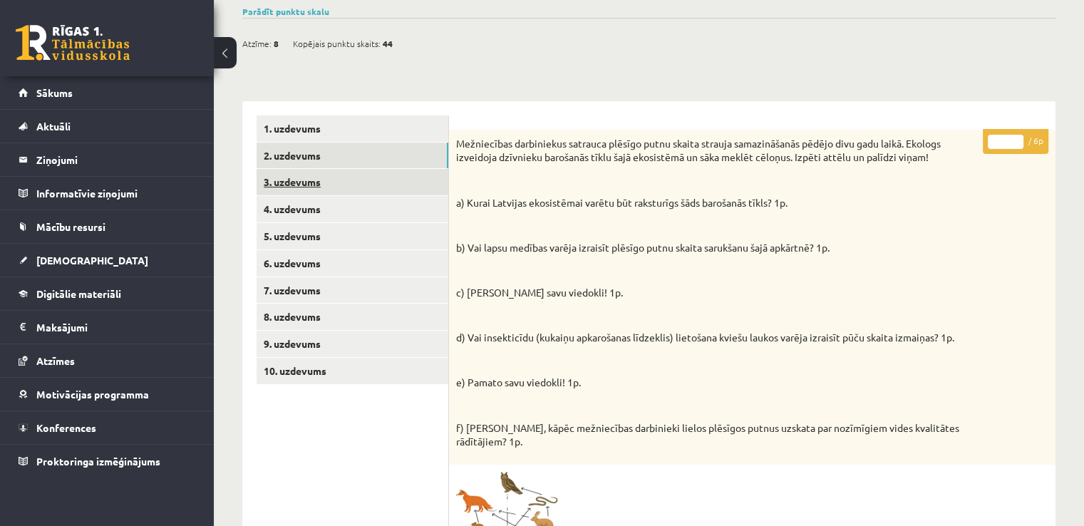
click at [345, 185] on link "3. uzdevums" at bounding box center [352, 182] width 192 height 26
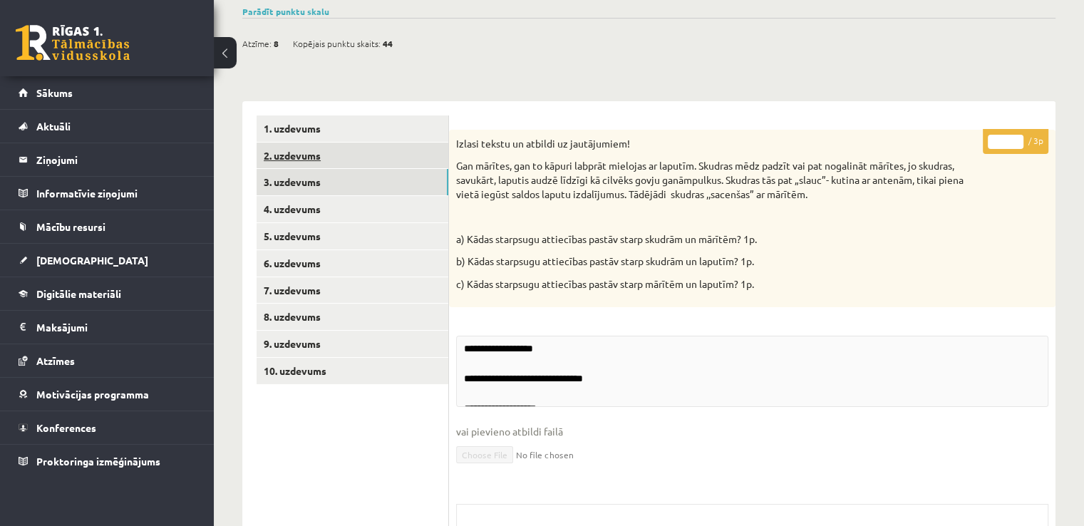
click at [335, 149] on link "2. uzdevums" at bounding box center [352, 155] width 192 height 26
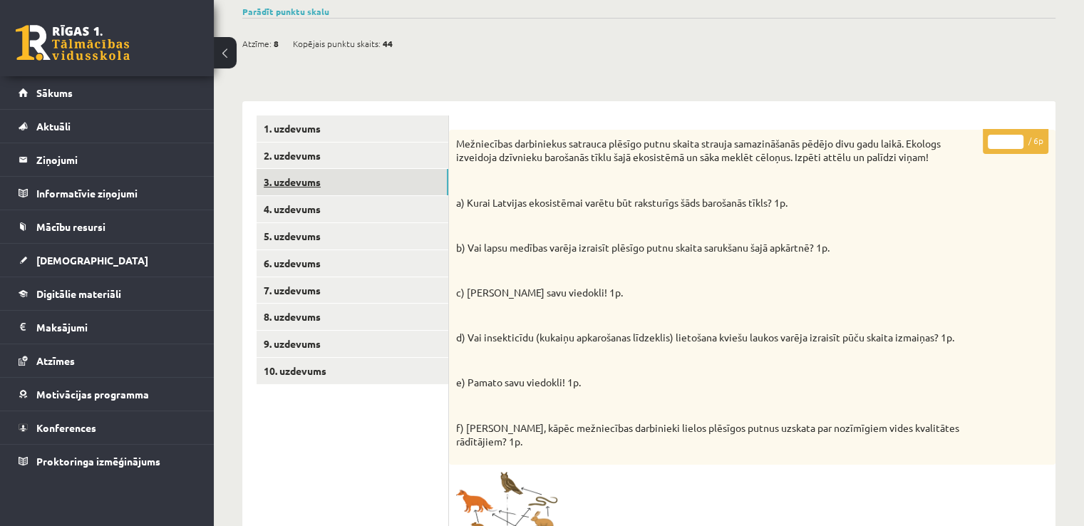
click at [343, 191] on link "3. uzdevums" at bounding box center [352, 182] width 192 height 26
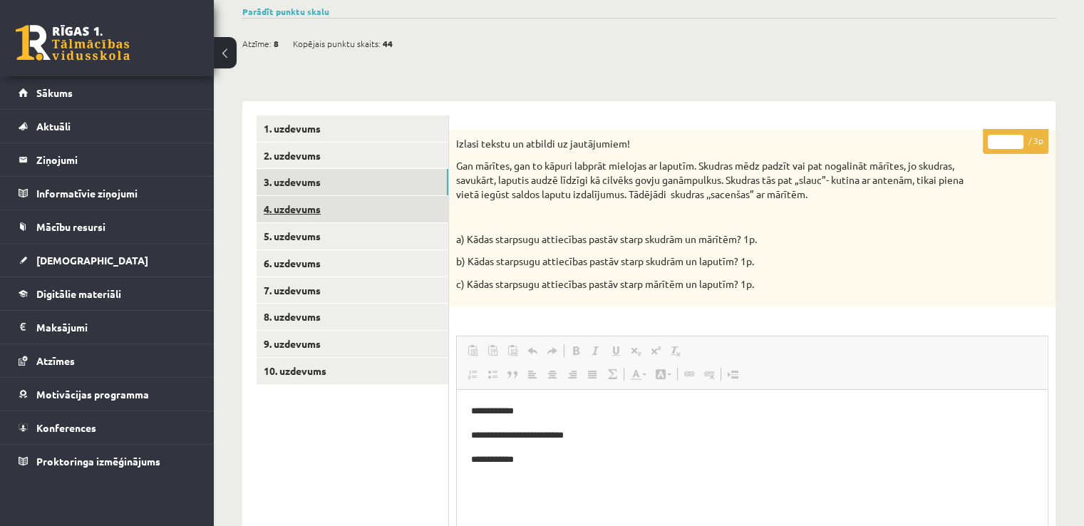
scroll to position [0, 0]
click at [305, 207] on link "4. uzdevums" at bounding box center [352, 209] width 192 height 26
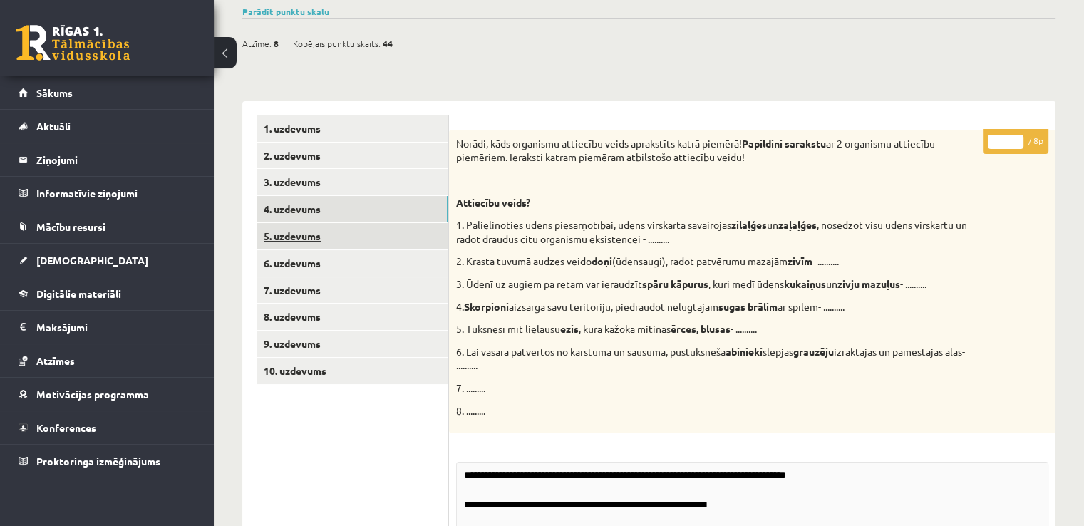
click at [324, 229] on link "5. uzdevums" at bounding box center [352, 236] width 192 height 26
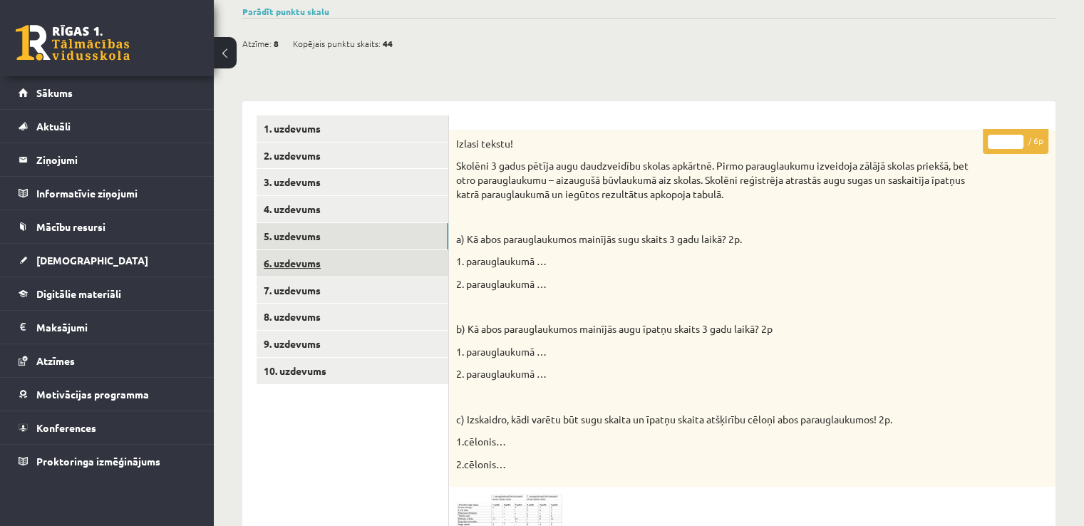
click at [342, 260] on link "6. uzdevums" at bounding box center [352, 263] width 192 height 26
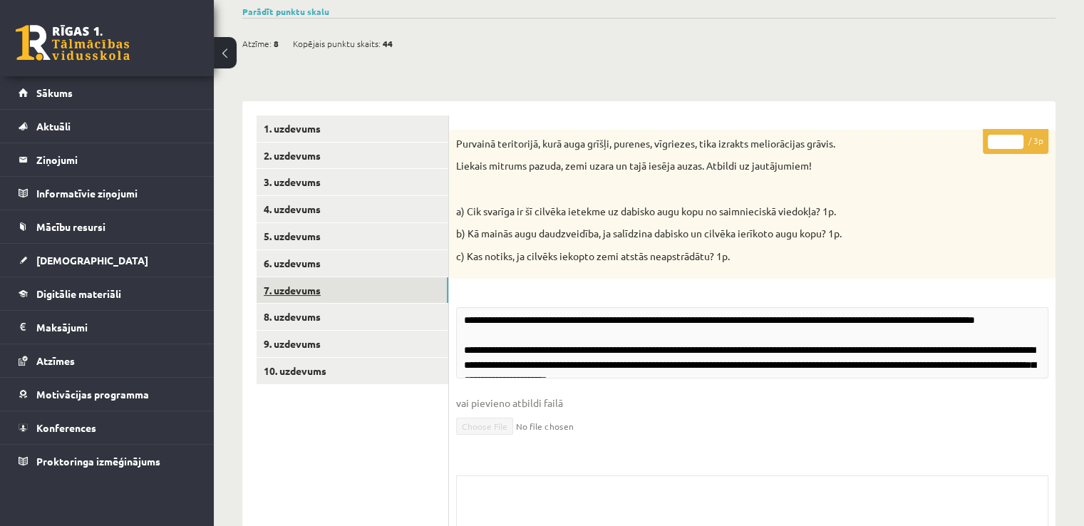
click at [356, 289] on link "7. uzdevums" at bounding box center [352, 290] width 192 height 26
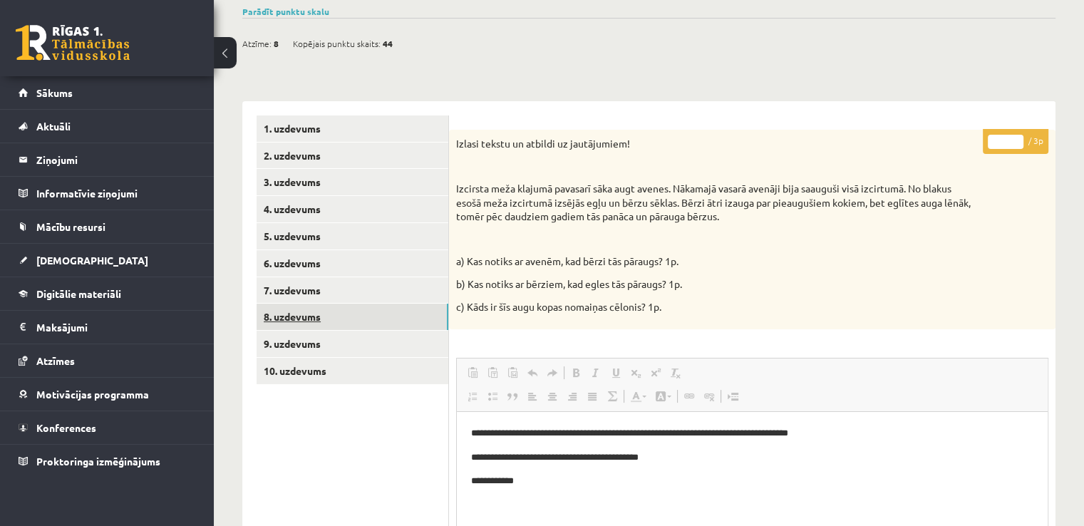
click at [358, 313] on link "8. uzdevums" at bounding box center [352, 316] width 192 height 26
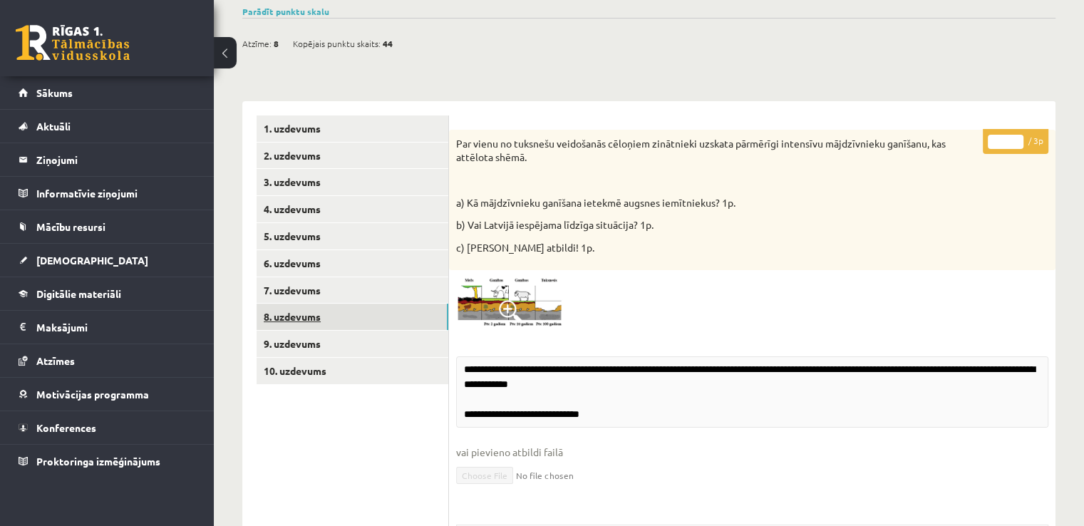
click at [365, 328] on link "8. uzdevums" at bounding box center [352, 316] width 192 height 26
click at [365, 338] on link "9. uzdevums" at bounding box center [352, 344] width 192 height 26
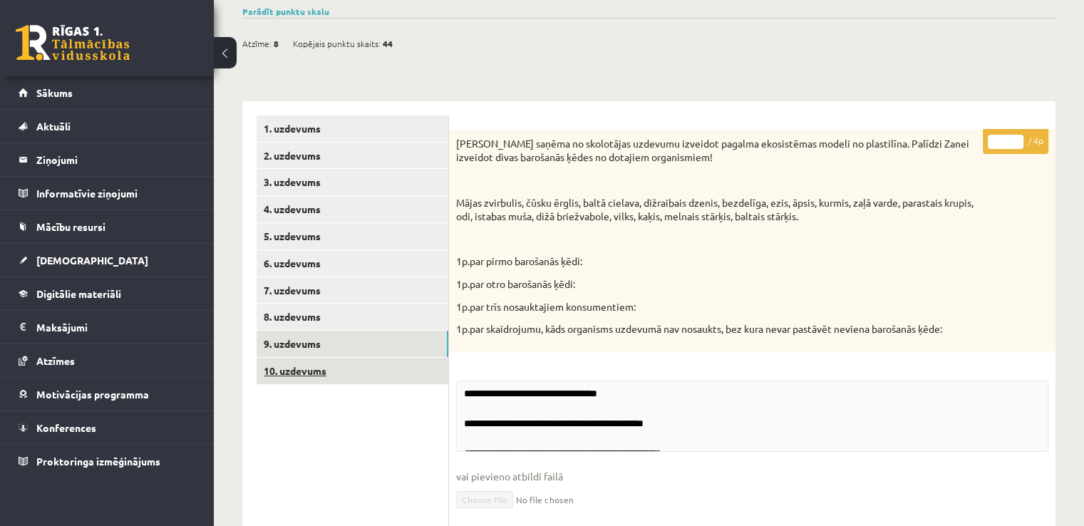
click at [370, 364] on link "10. uzdevums" at bounding box center [352, 371] width 192 height 26
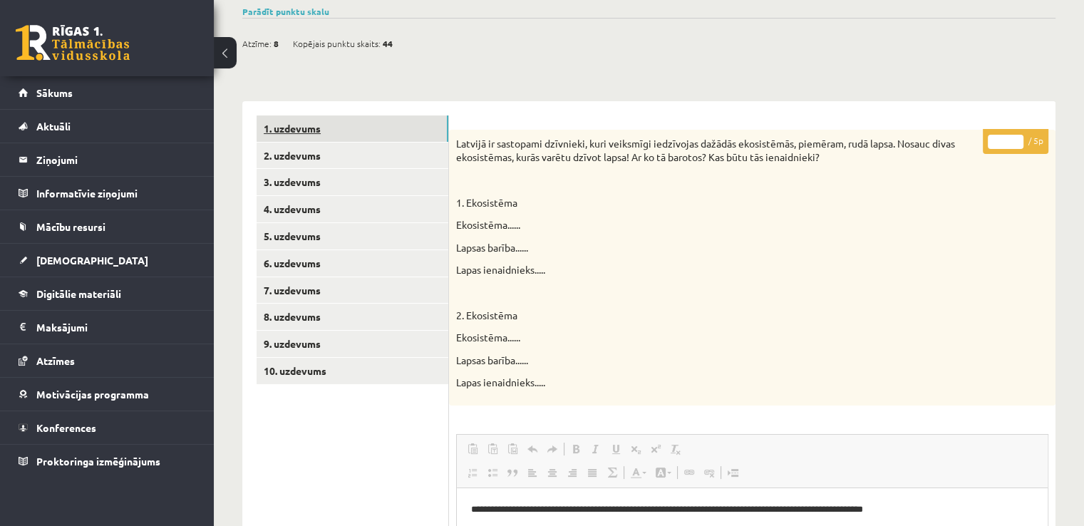
click at [364, 135] on link "1. uzdevums" at bounding box center [352, 128] width 192 height 26
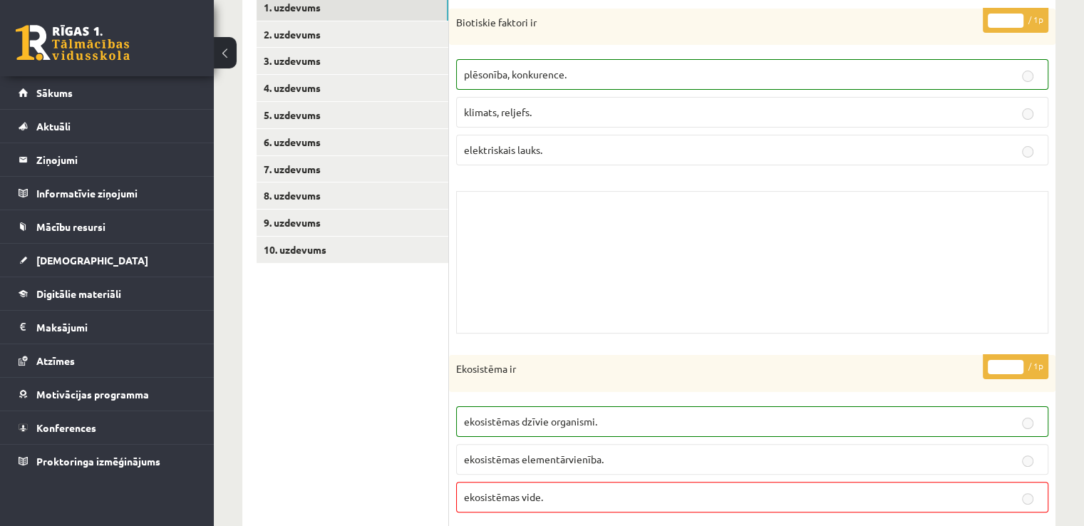
scroll to position [285, 0]
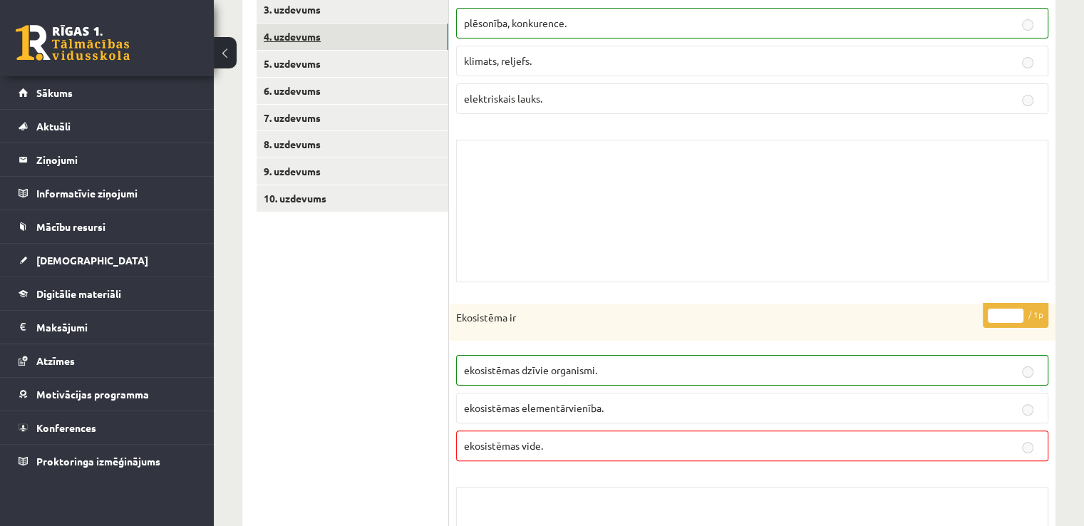
click at [313, 41] on link "4. uzdevums" at bounding box center [352, 37] width 192 height 26
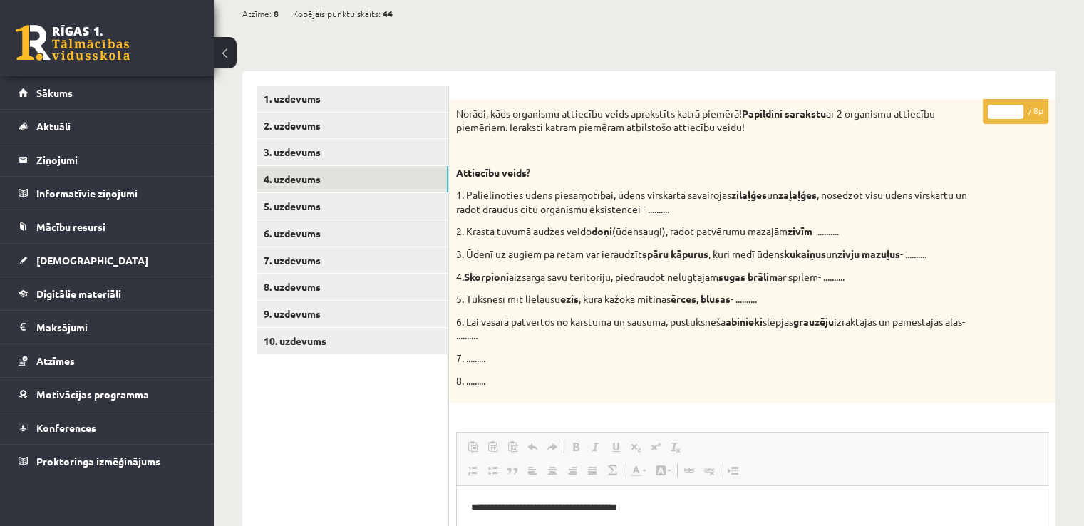
scroll to position [0, 0]
click at [356, 204] on link "5. uzdevums" at bounding box center [352, 206] width 192 height 26
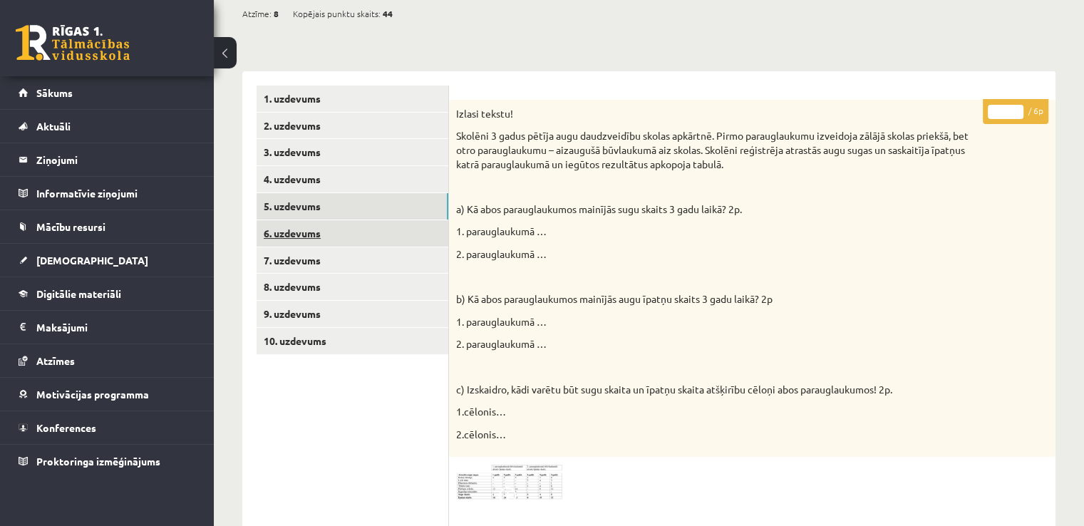
click at [333, 226] on link "6. uzdevums" at bounding box center [352, 233] width 192 height 26
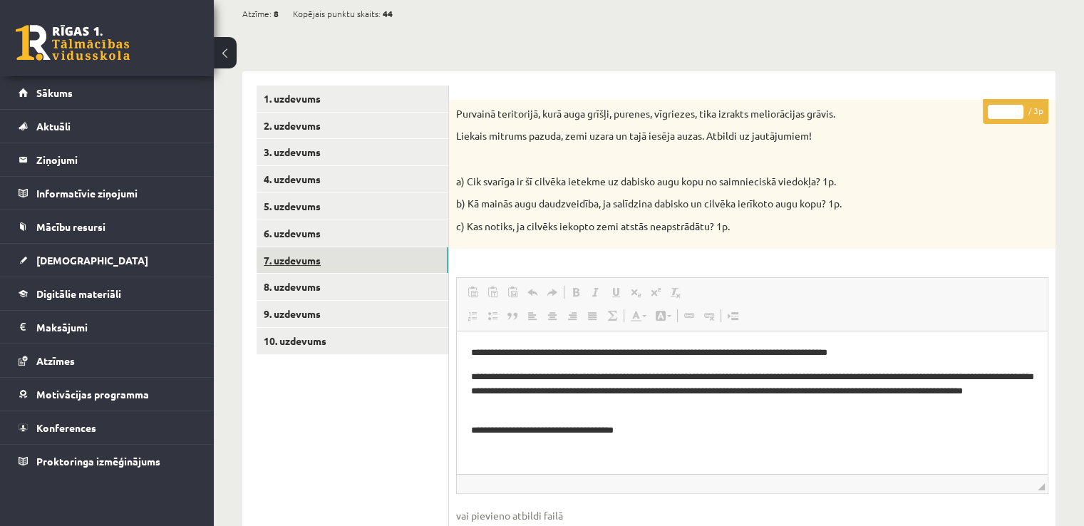
click at [347, 253] on link "7. uzdevums" at bounding box center [352, 260] width 192 height 26
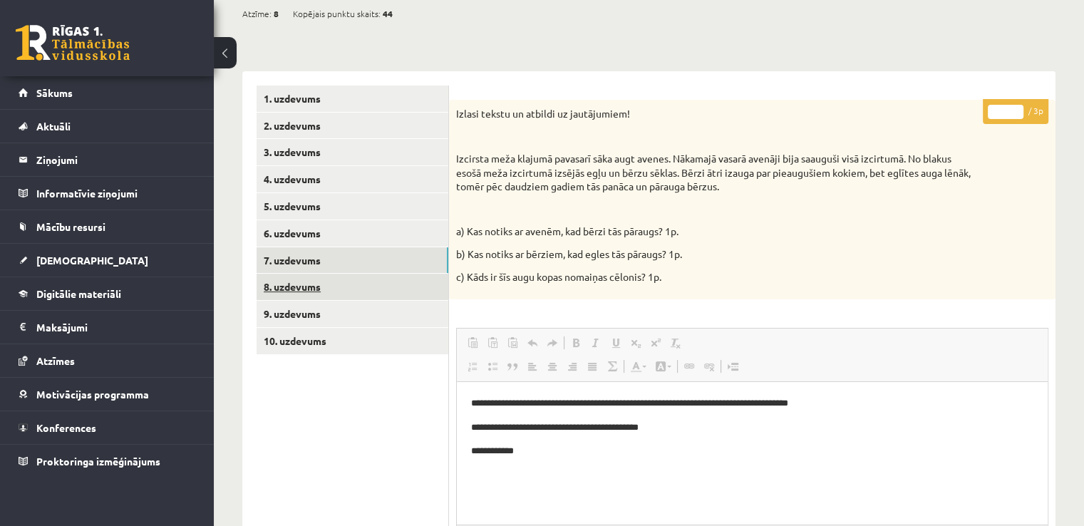
click at [351, 289] on link "8. uzdevums" at bounding box center [352, 287] width 192 height 26
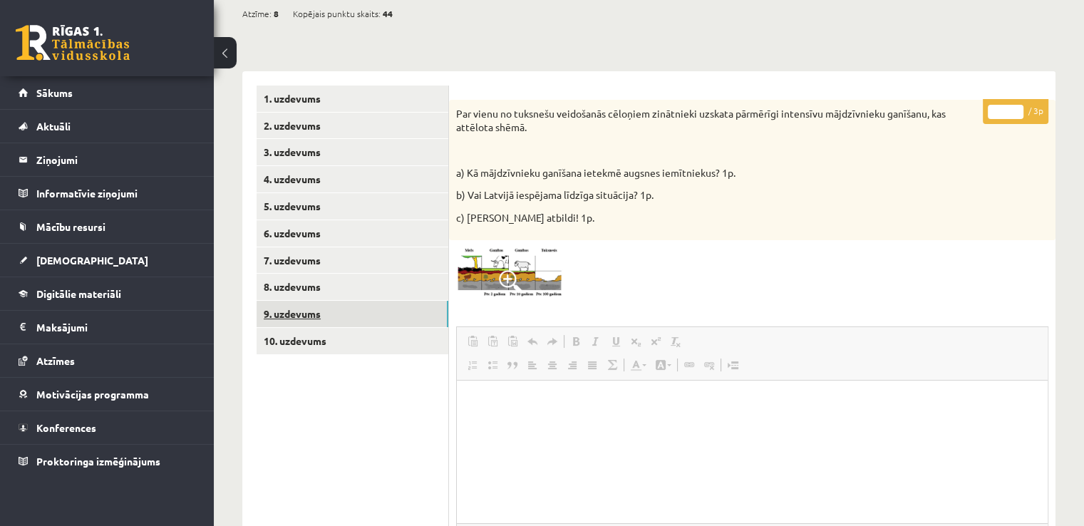
click at [360, 314] on link "9. uzdevums" at bounding box center [352, 314] width 192 height 26
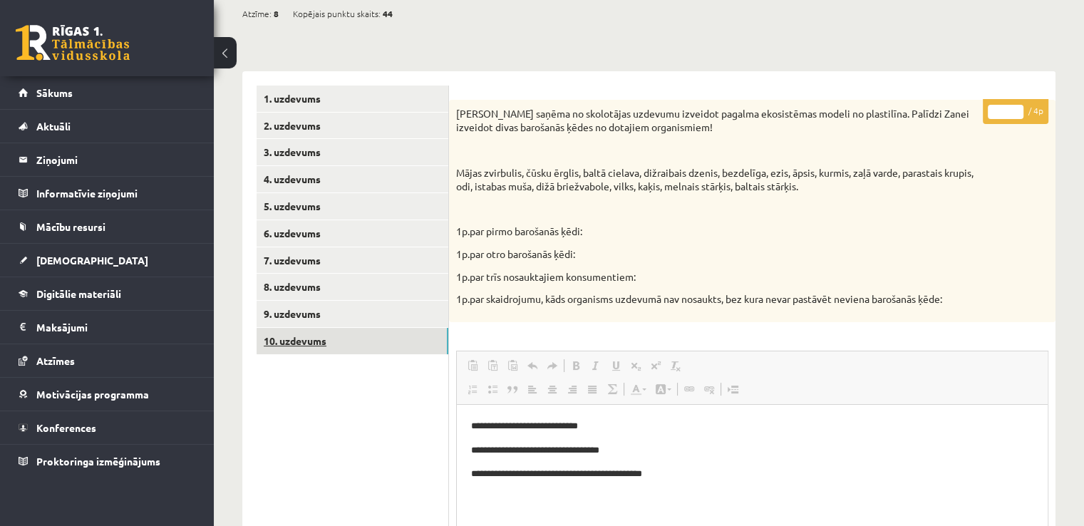
click at [380, 341] on link "10. uzdevums" at bounding box center [352, 341] width 192 height 26
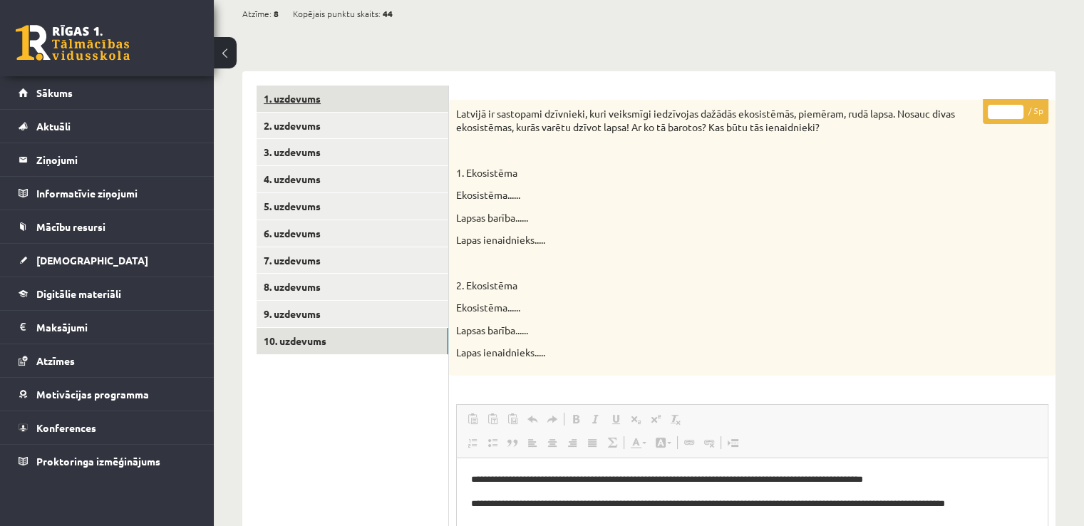
click at [372, 103] on link "1. uzdevums" at bounding box center [352, 98] width 192 height 26
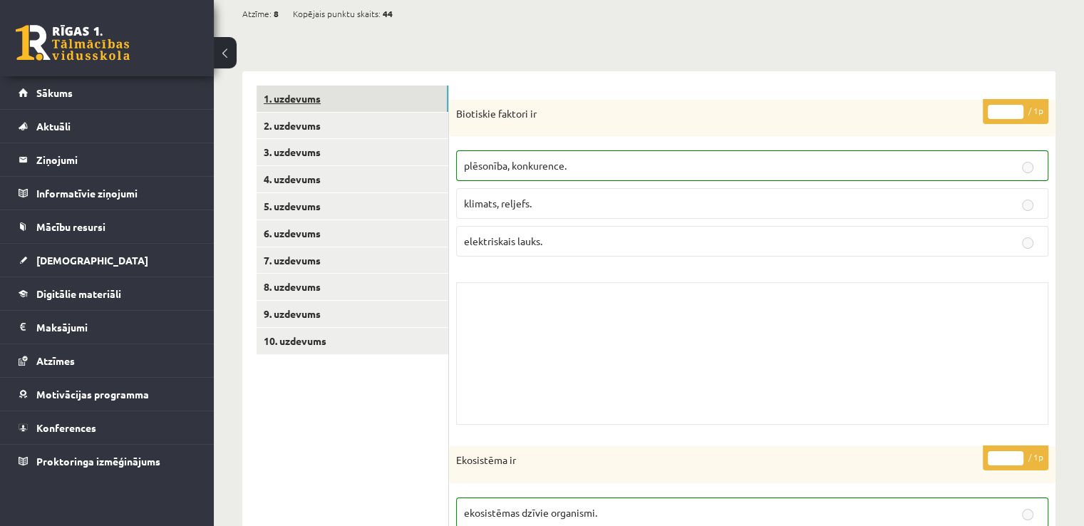
click at [385, 110] on link "1. uzdevums" at bounding box center [352, 98] width 192 height 26
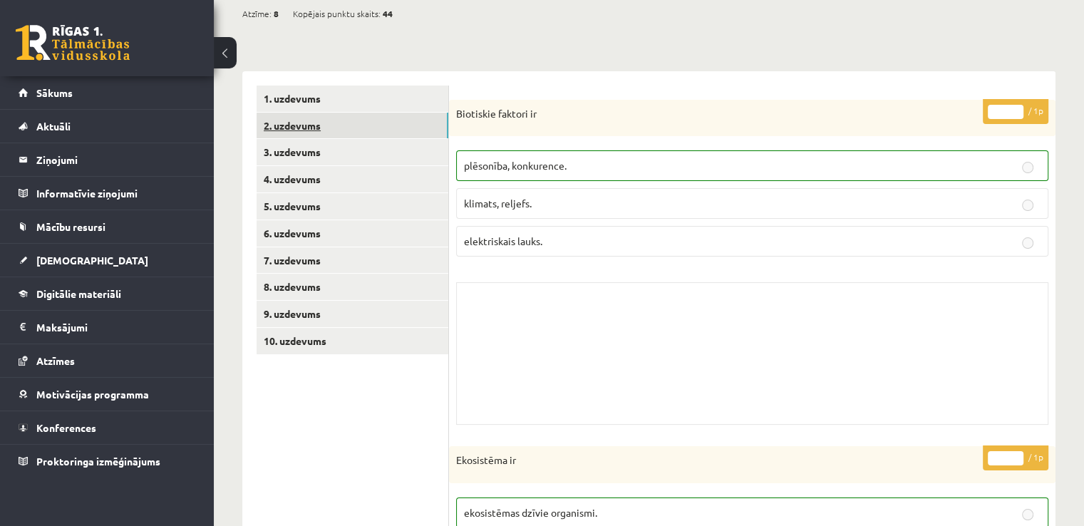
click at [364, 130] on link "2. uzdevums" at bounding box center [352, 126] width 192 height 26
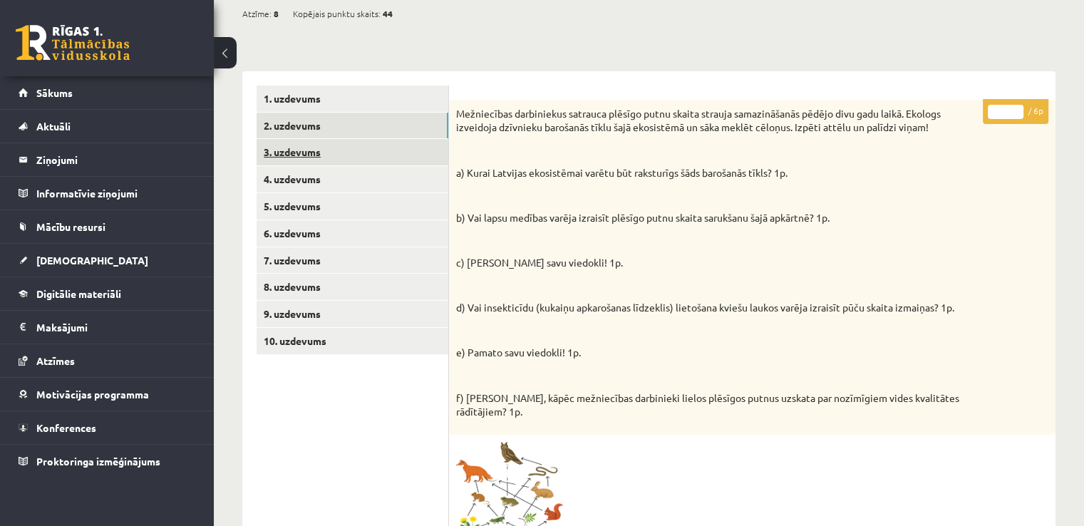
click at [373, 160] on link "3. uzdevums" at bounding box center [352, 152] width 192 height 26
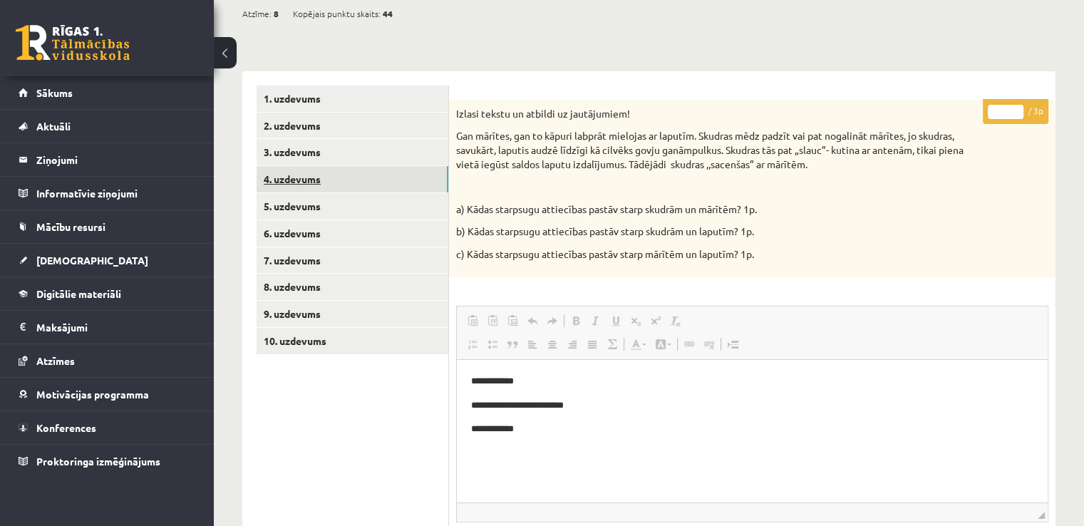
click at [375, 189] on link "4. uzdevums" at bounding box center [352, 179] width 192 height 26
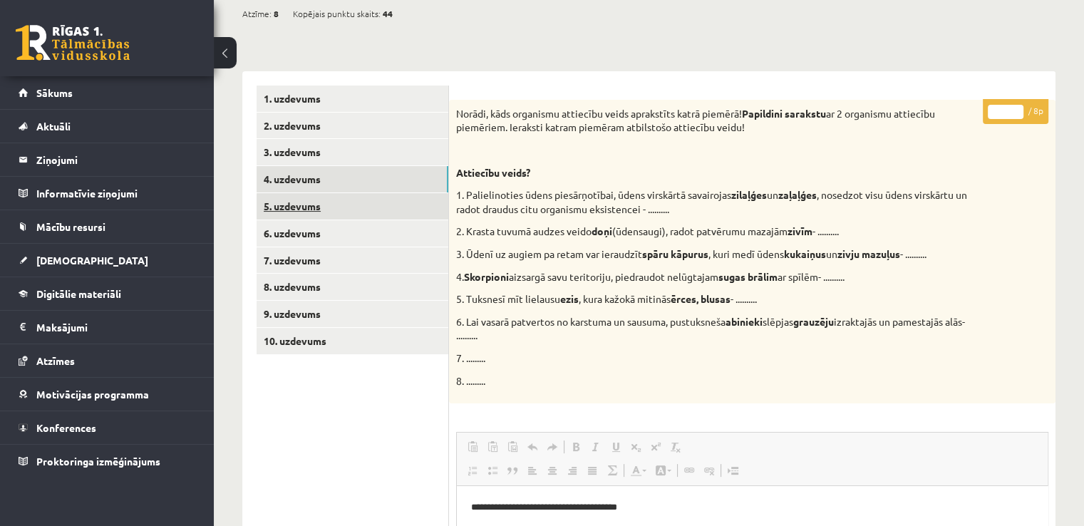
click at [371, 202] on link "5. uzdevums" at bounding box center [352, 206] width 192 height 26
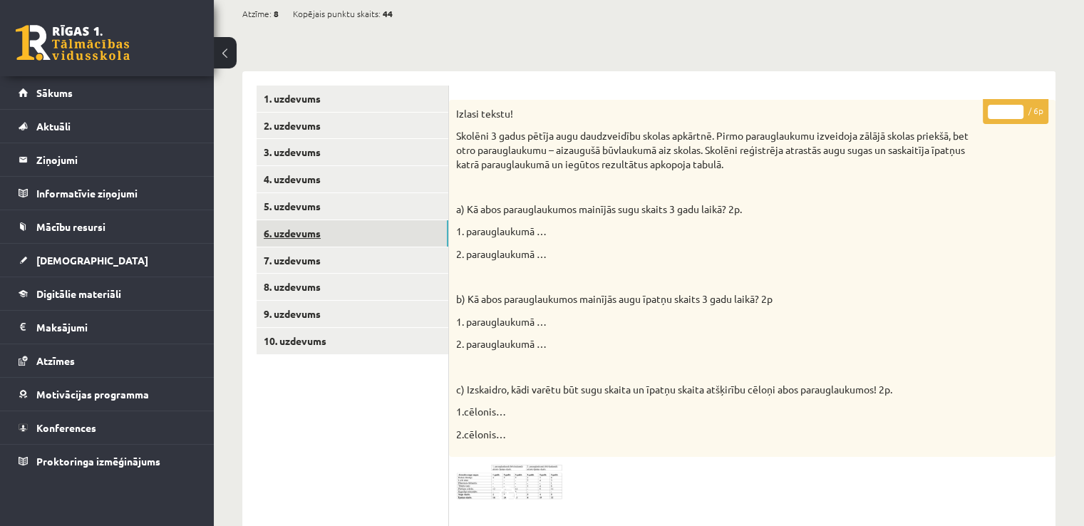
click at [362, 229] on link "6. uzdevums" at bounding box center [352, 233] width 192 height 26
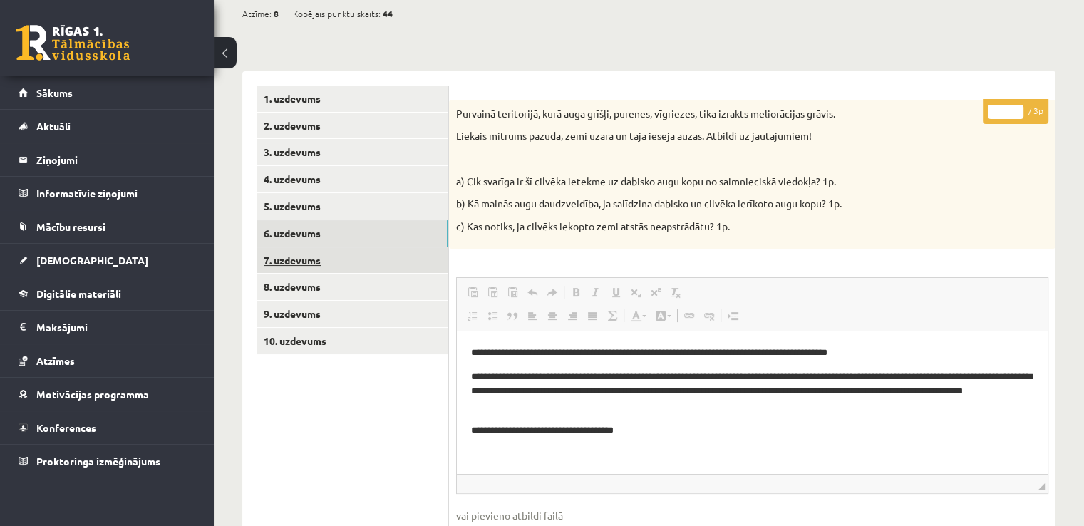
click at [361, 247] on link "7. uzdevums" at bounding box center [352, 260] width 192 height 26
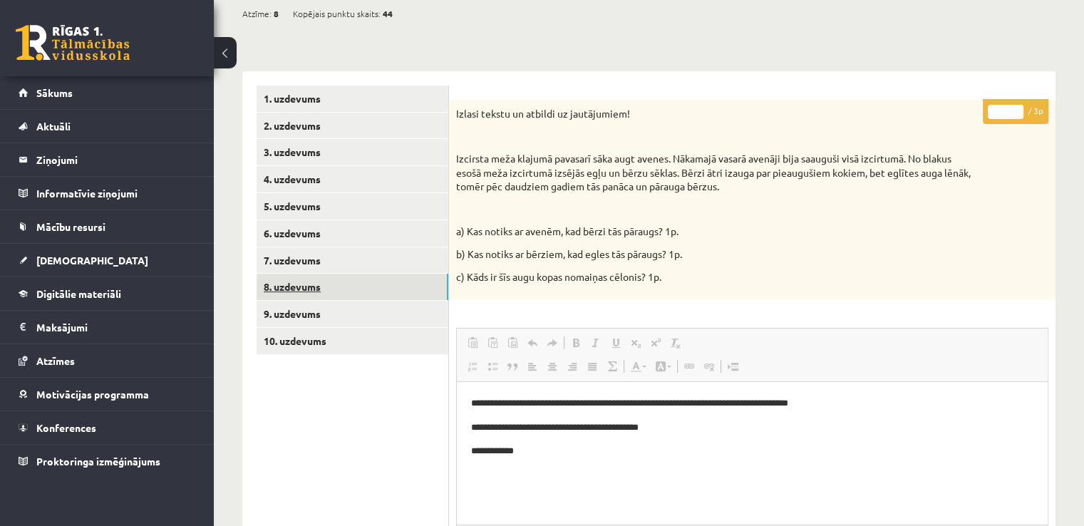
click at [361, 283] on link "8. uzdevums" at bounding box center [352, 287] width 192 height 26
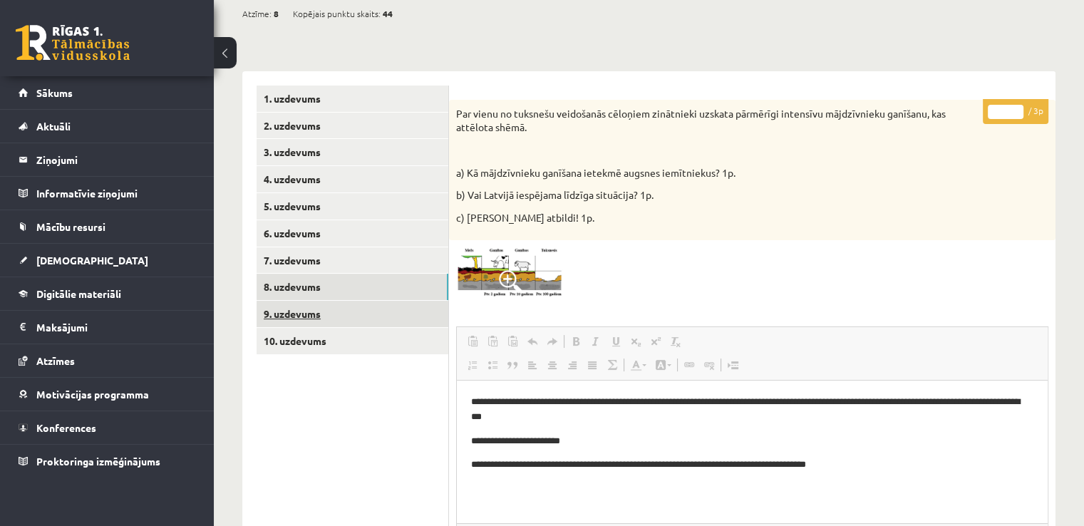
click at [365, 306] on link "9. uzdevums" at bounding box center [352, 314] width 192 height 26
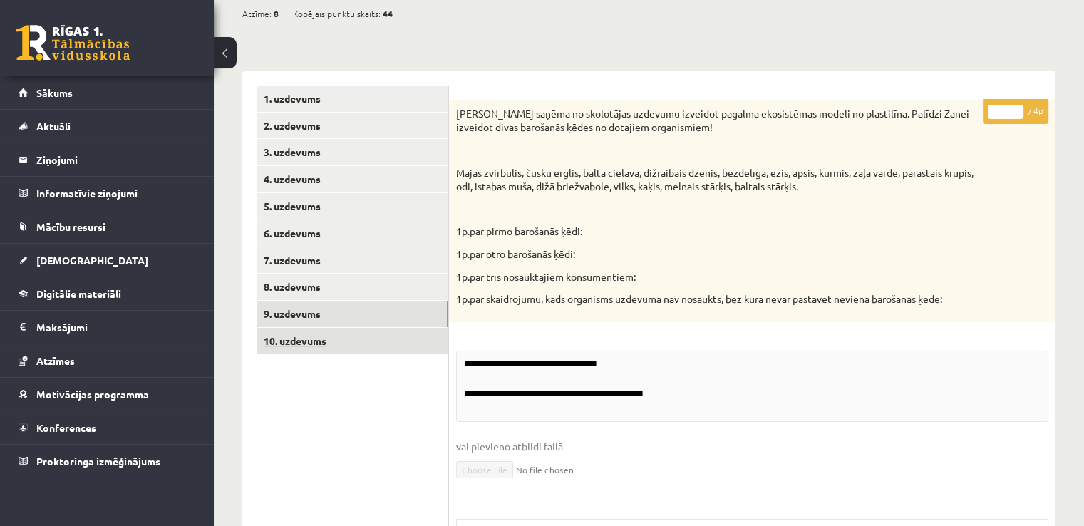
click at [375, 342] on link "10. uzdevums" at bounding box center [352, 341] width 192 height 26
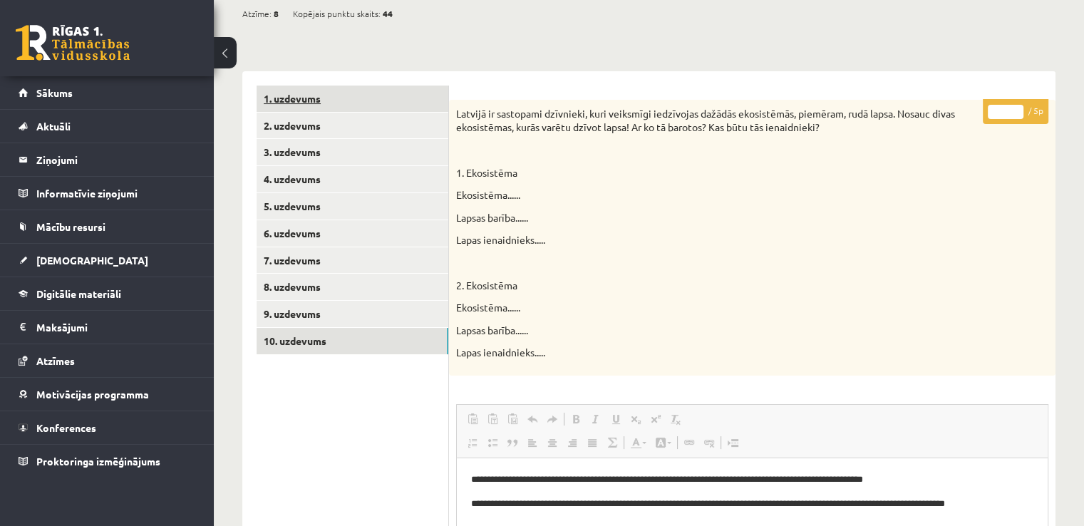
click at [338, 92] on link "1. uzdevums" at bounding box center [352, 98] width 192 height 26
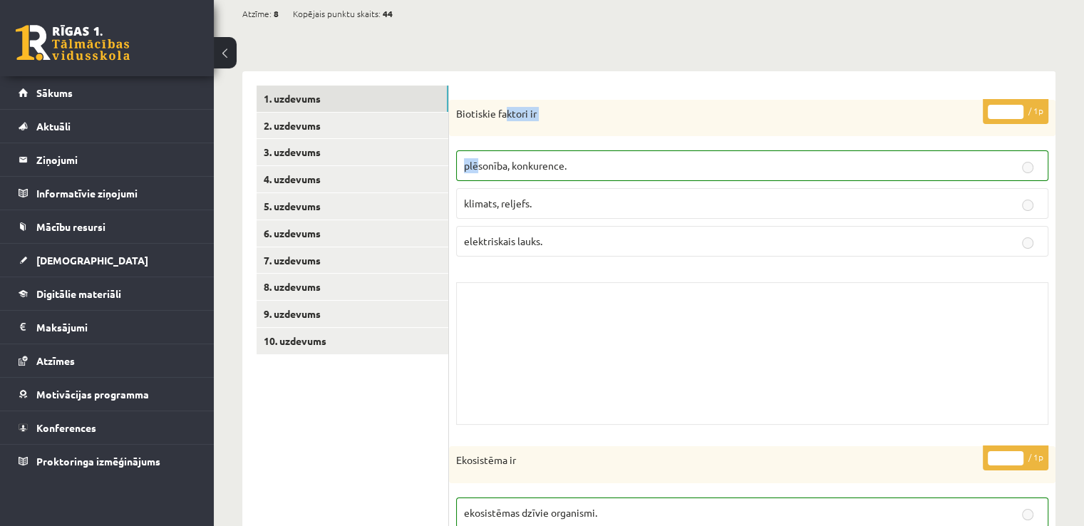
drag, startPoint x: 477, startPoint y: 148, endPoint x: 453, endPoint y: 240, distance: 94.9
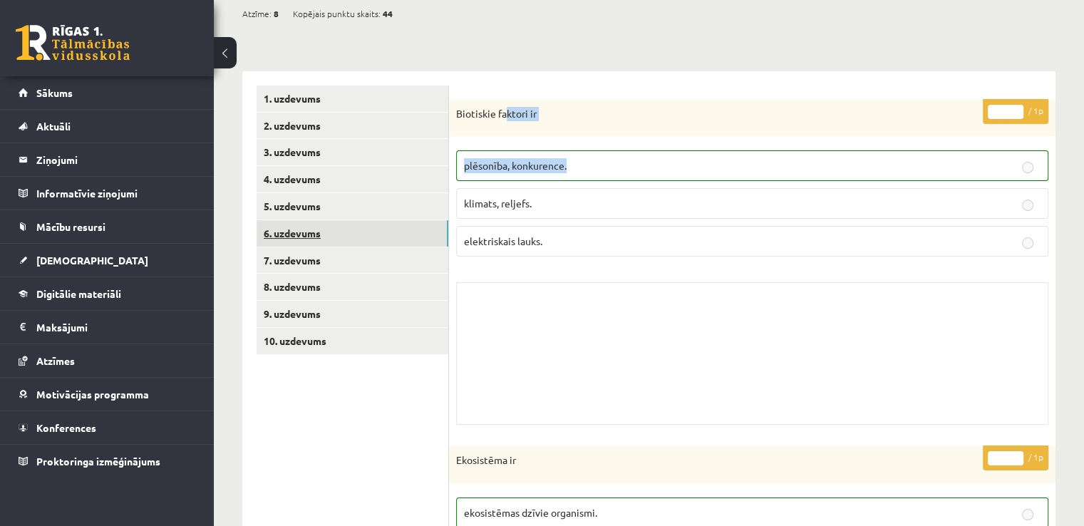
click at [405, 226] on link "6. uzdevums" at bounding box center [352, 233] width 192 height 26
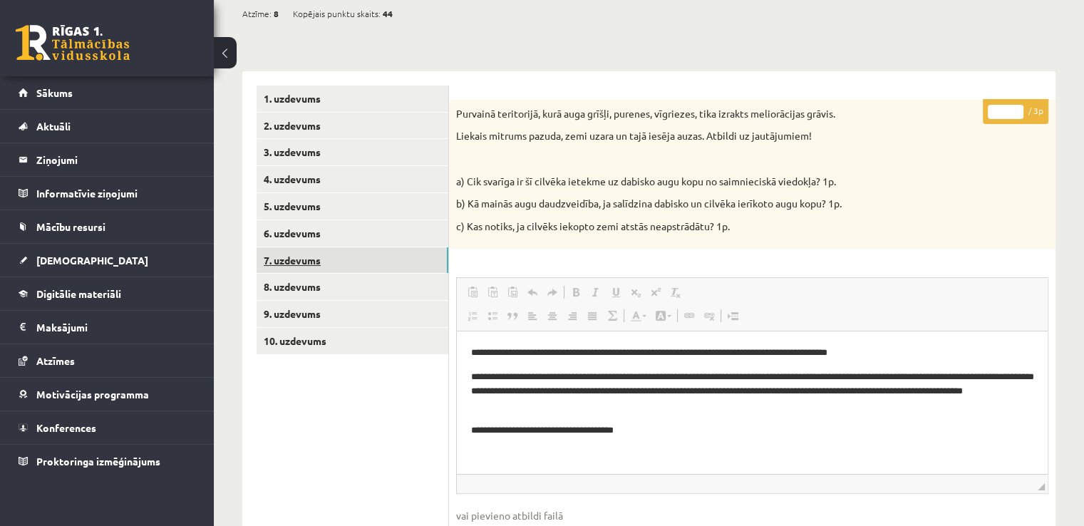
click at [403, 264] on link "7. uzdevums" at bounding box center [352, 260] width 192 height 26
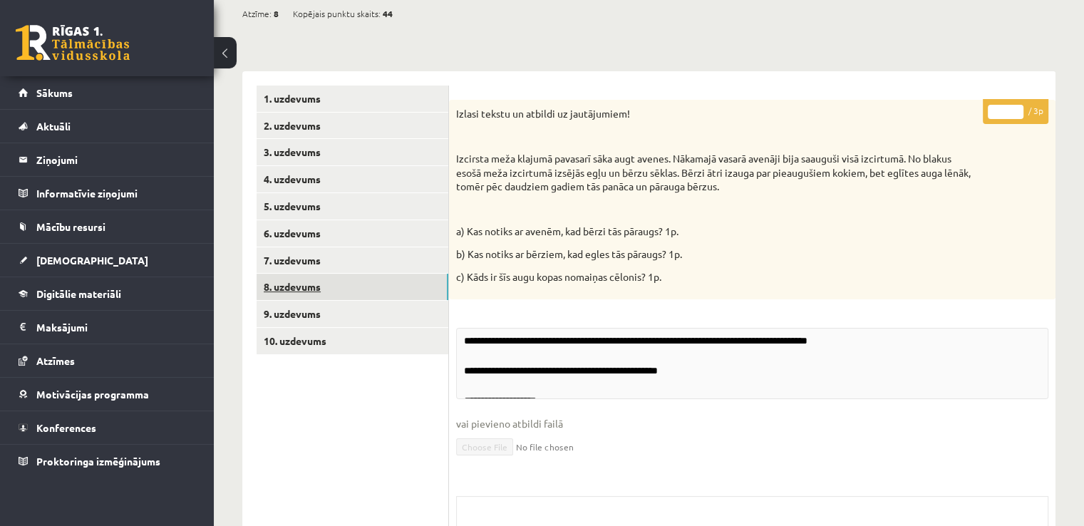
click at [387, 291] on link "8. uzdevums" at bounding box center [352, 287] width 192 height 26
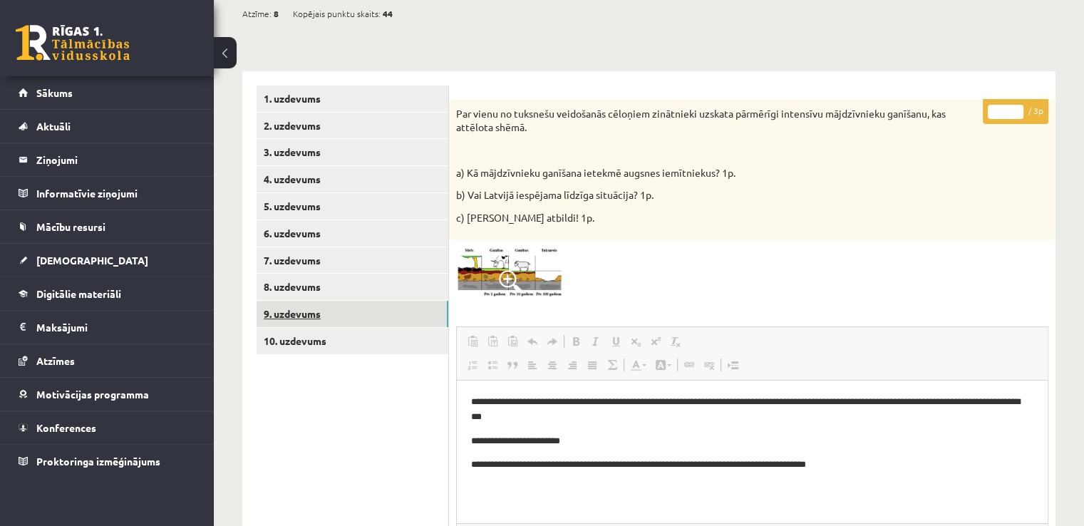
click at [385, 311] on link "9. uzdevums" at bounding box center [352, 314] width 192 height 26
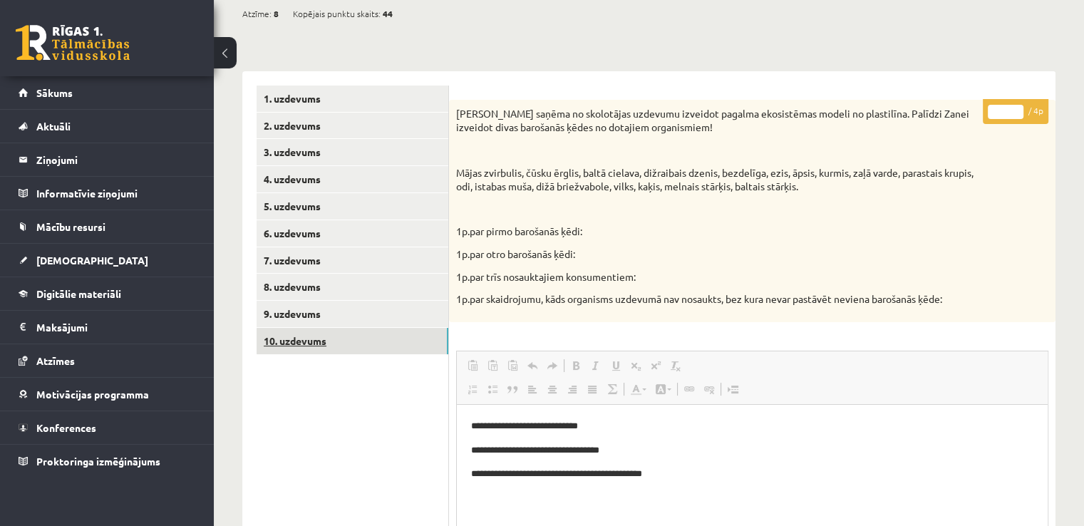
click at [376, 341] on link "10. uzdevums" at bounding box center [352, 341] width 192 height 26
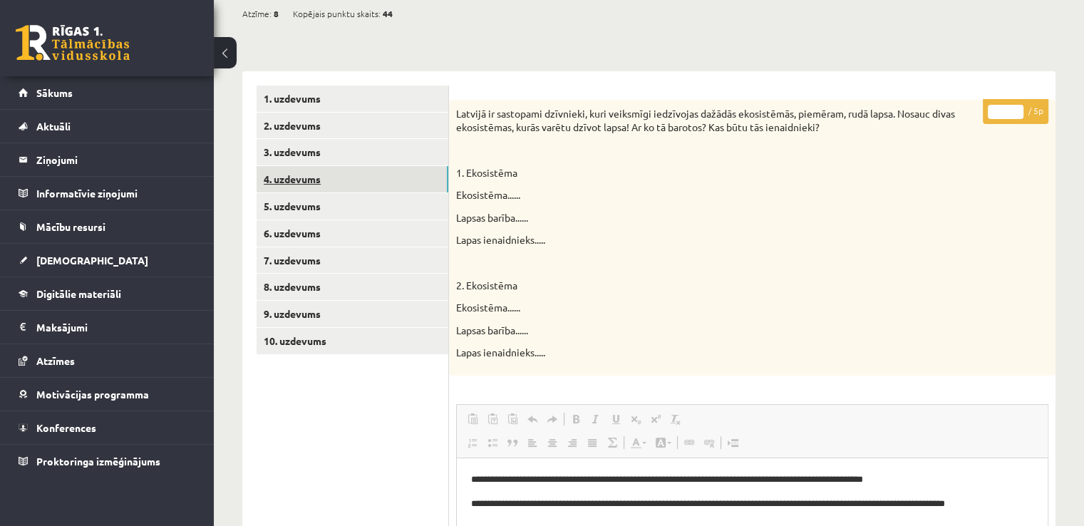
click at [343, 177] on link "4. uzdevums" at bounding box center [352, 179] width 192 height 26
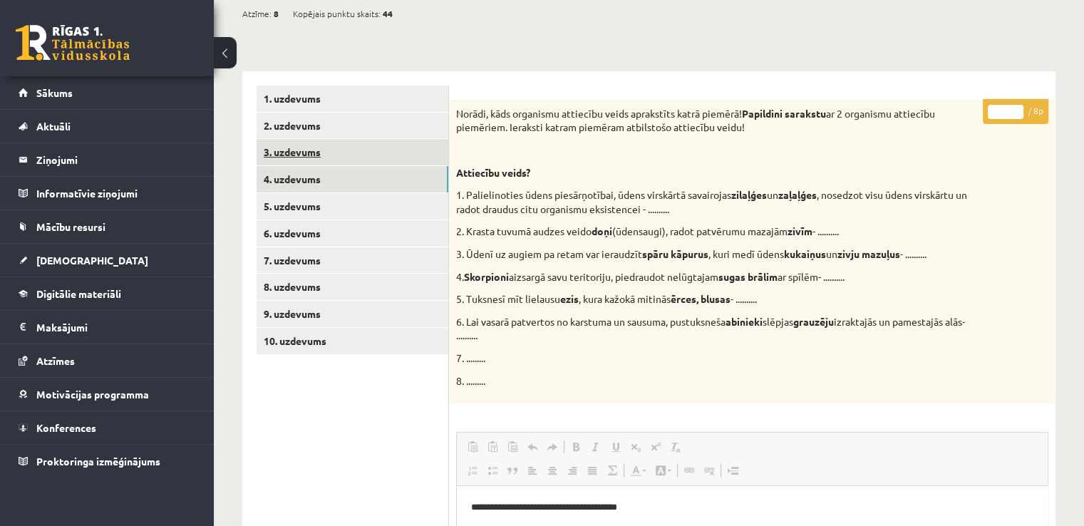
click at [343, 162] on link "3. uzdevums" at bounding box center [352, 152] width 192 height 26
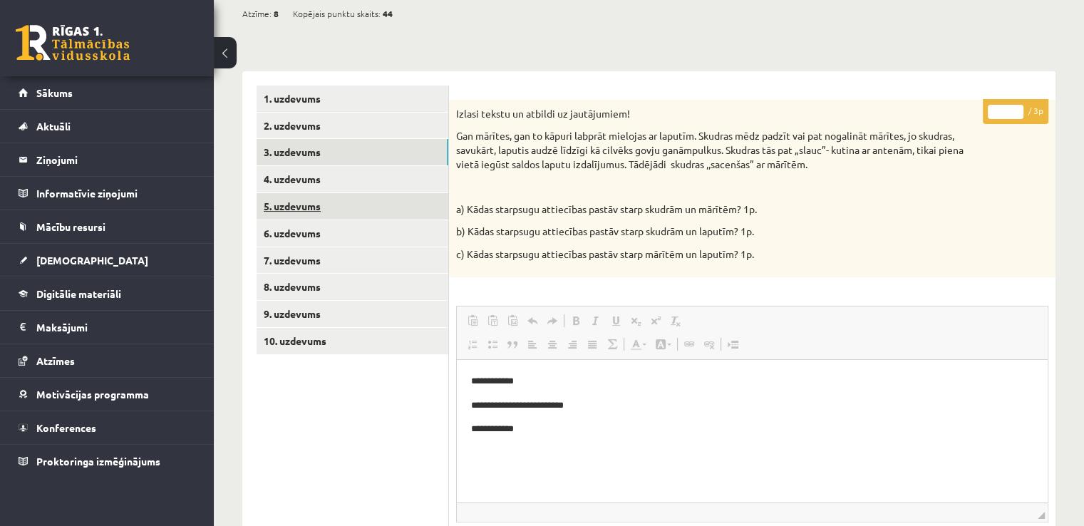
click at [335, 209] on link "5. uzdevums" at bounding box center [352, 206] width 192 height 26
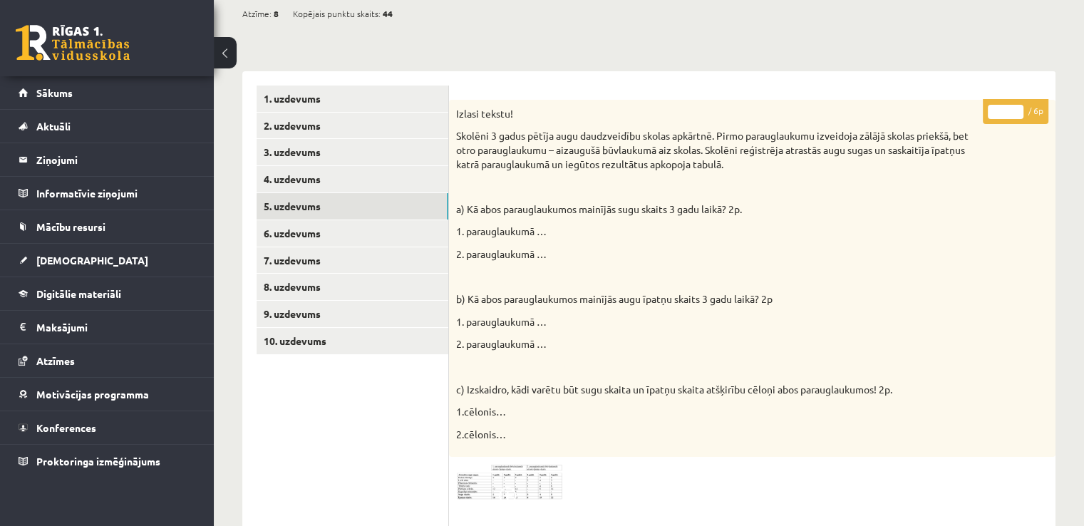
click at [550, 485] on img at bounding box center [509, 482] width 107 height 36
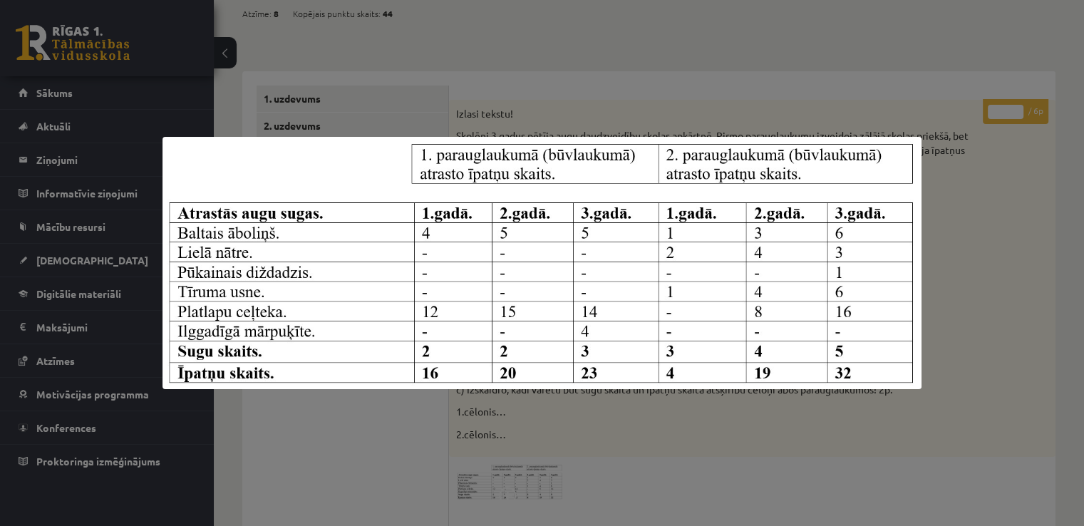
click at [700, 406] on div at bounding box center [542, 263] width 1084 height 526
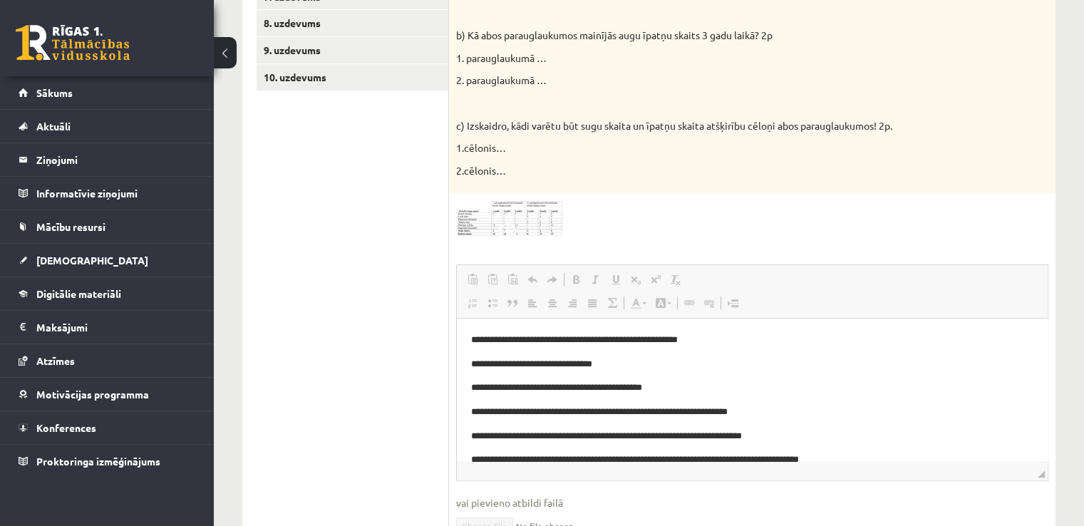
scroll to position [427, 0]
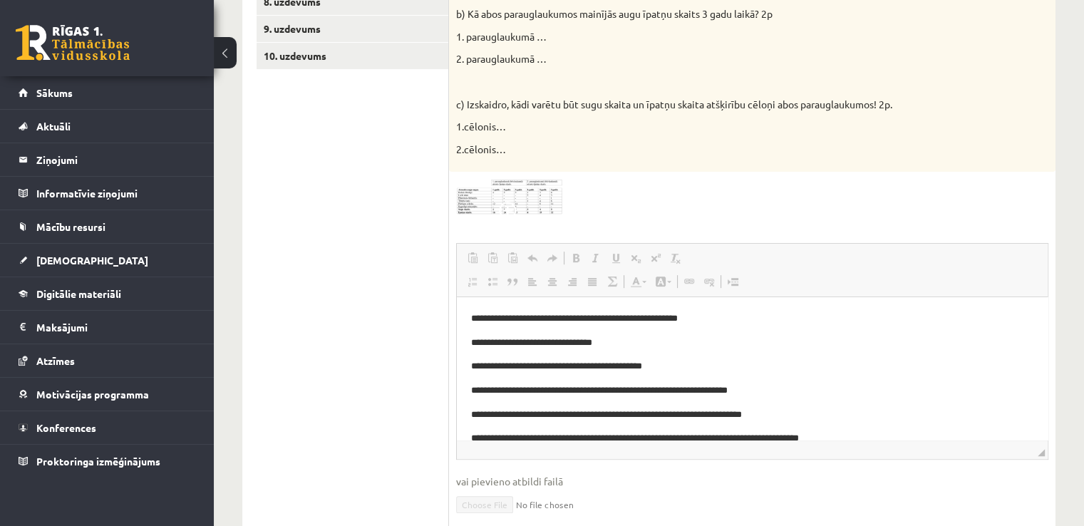
click at [549, 192] on img at bounding box center [509, 197] width 107 height 36
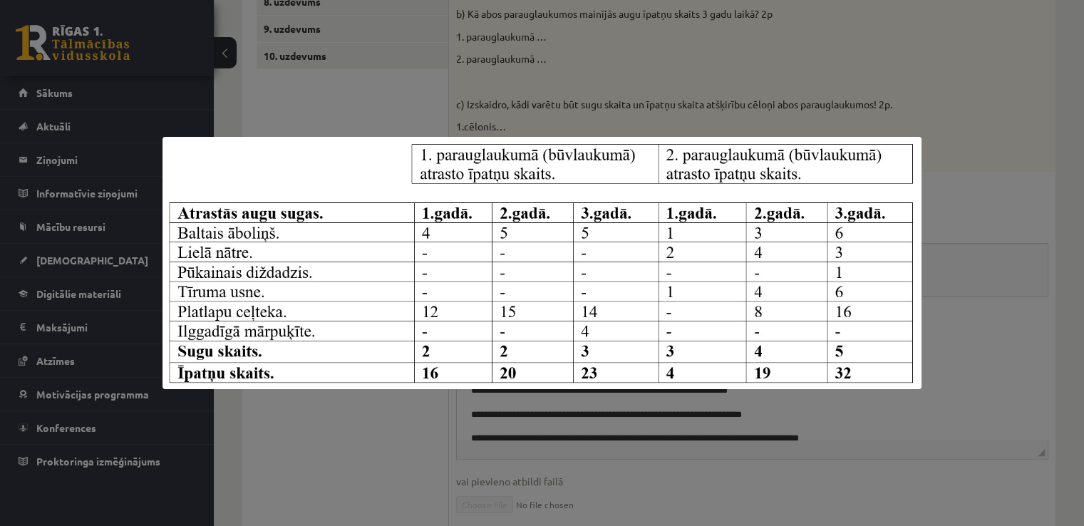
click at [744, 100] on div at bounding box center [542, 263] width 1084 height 526
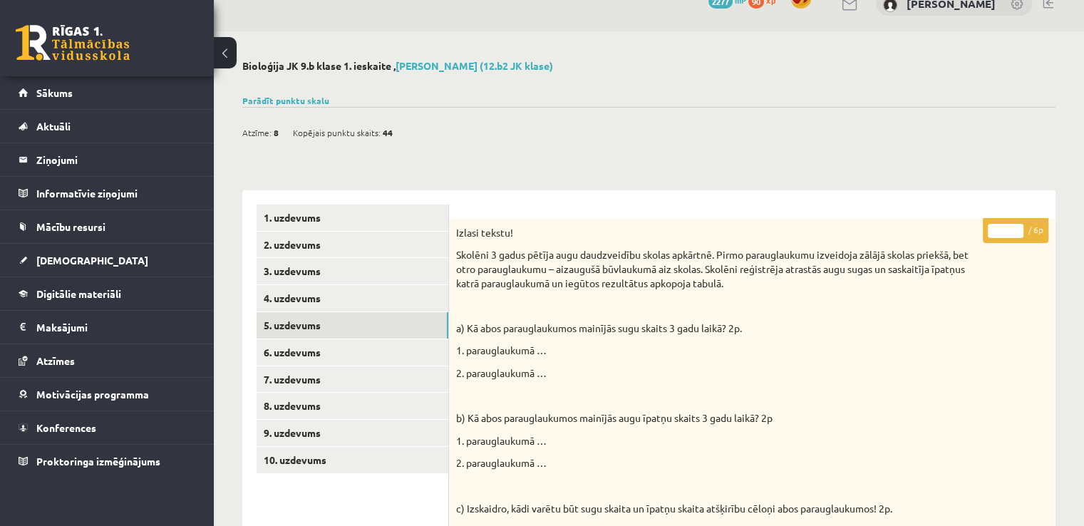
scroll to position [0, 0]
